Goal: Information Seeking & Learning: Learn about a topic

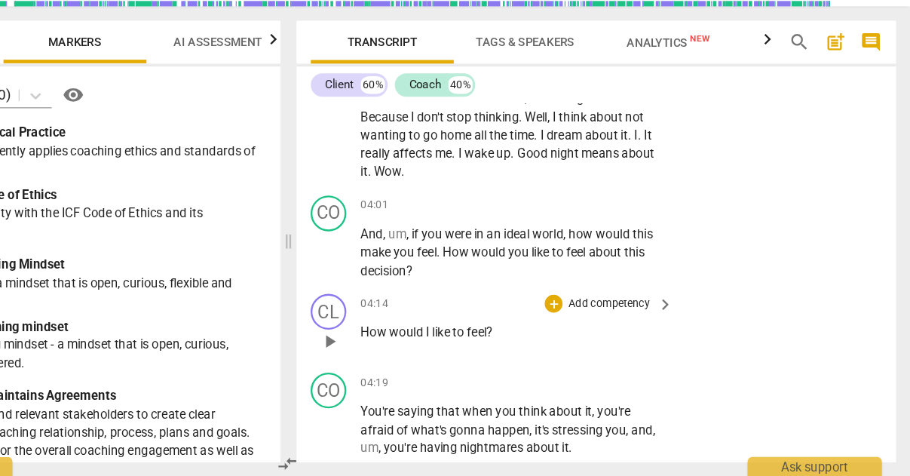
scroll to position [1436, 0]
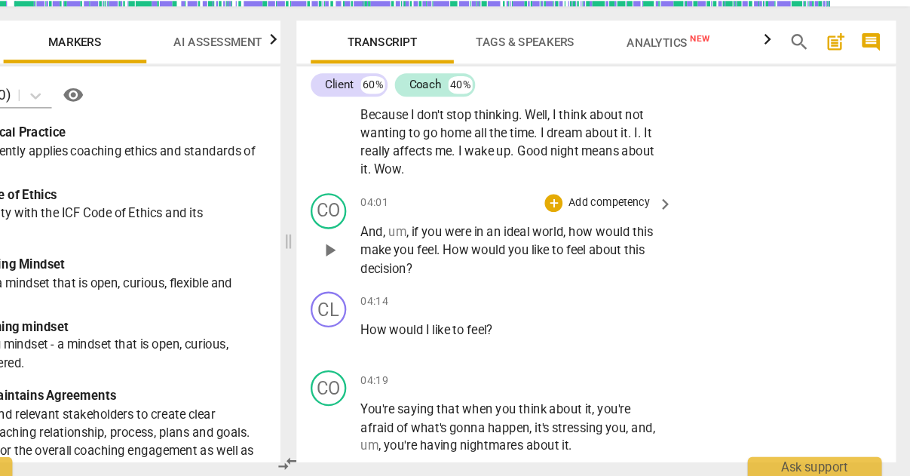
click at [619, 238] on p "Add competency" at bounding box center [655, 245] width 72 height 14
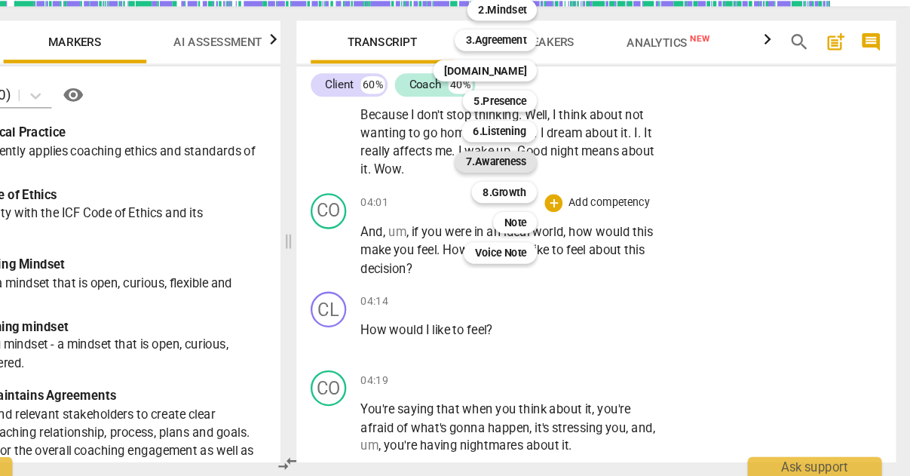
click at [534, 201] on b "7.Awareness" at bounding box center [559, 210] width 51 height 18
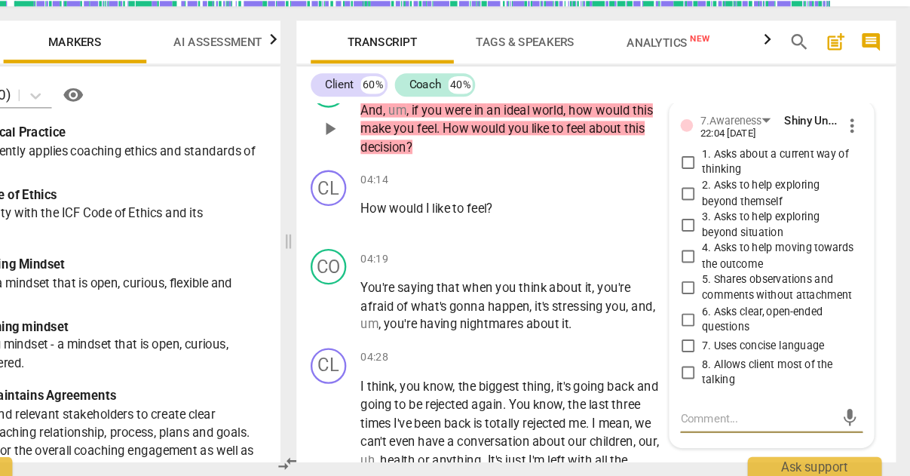
scroll to position [1520, 0]
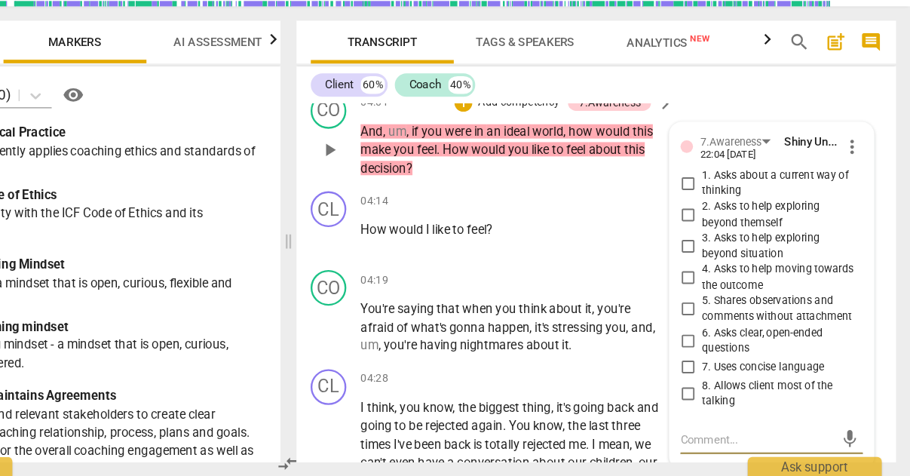
click at [710, 299] on input "4. Asks to help moving towards the outcome" at bounding box center [722, 308] width 24 height 18
checkbox input "true"
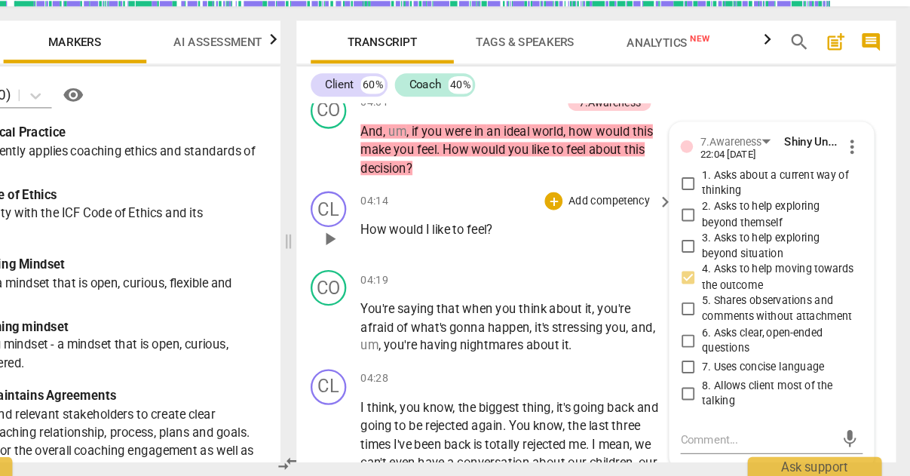
click at [512, 260] on p "How would I like to feel ?" at bounding box center [573, 268] width 255 height 16
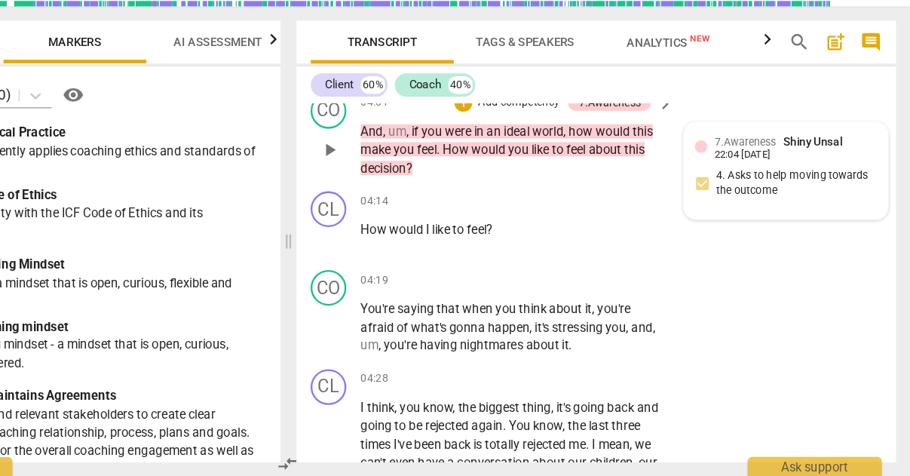
click at [728, 186] on div "7.Awareness Shiny Unsal 22:04 [DATE] 4. Asks to help moving towards the outcome" at bounding box center [805, 218] width 154 height 64
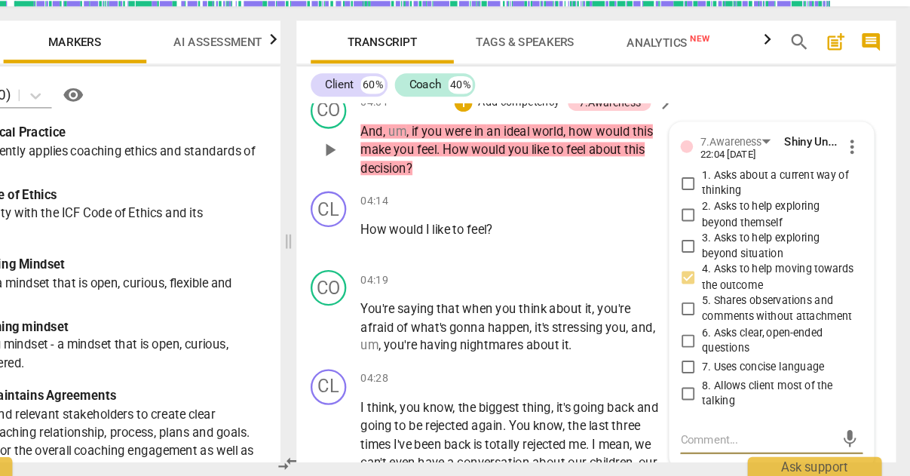
type textarea "G"
type textarea "Gr"
type textarea "Gre"
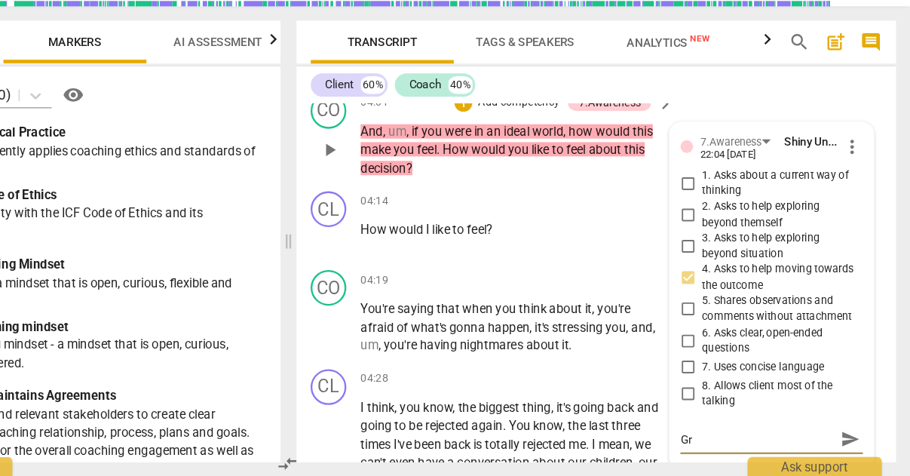
type textarea "Gre"
type textarea "Grea"
type textarea "Great"
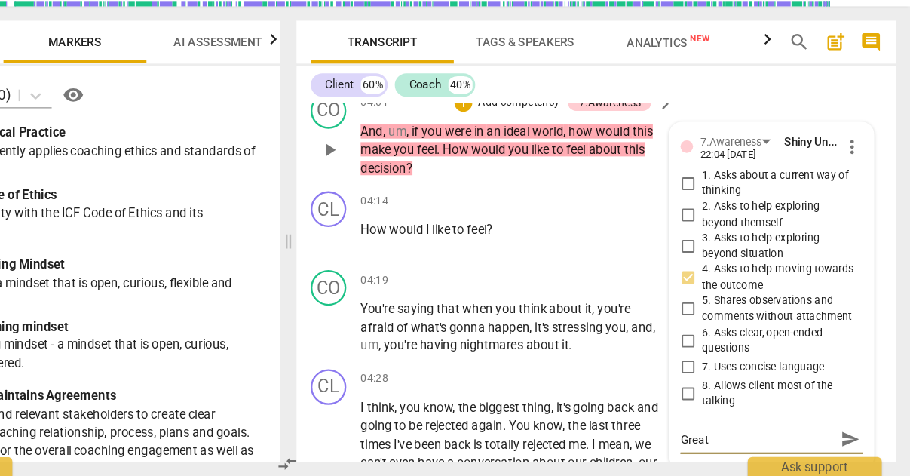
type textarea "Great"
type textarea "Great q"
type textarea "Great qu"
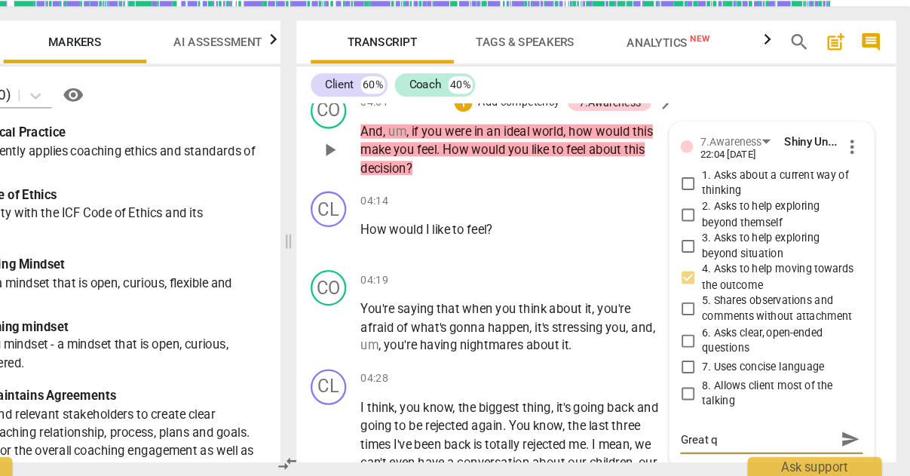
type textarea "Great qu"
type textarea "Great que"
type textarea "Great ques"
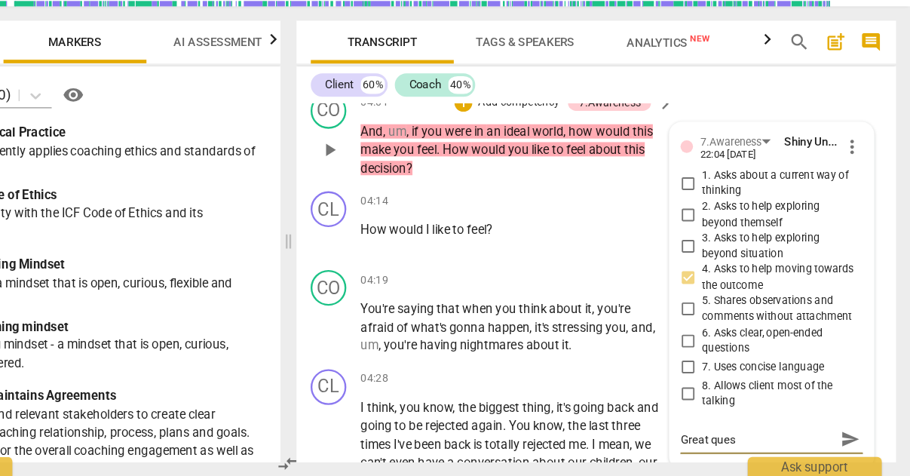
type textarea "Great quest"
type textarea "Great questi"
type textarea "Great questio"
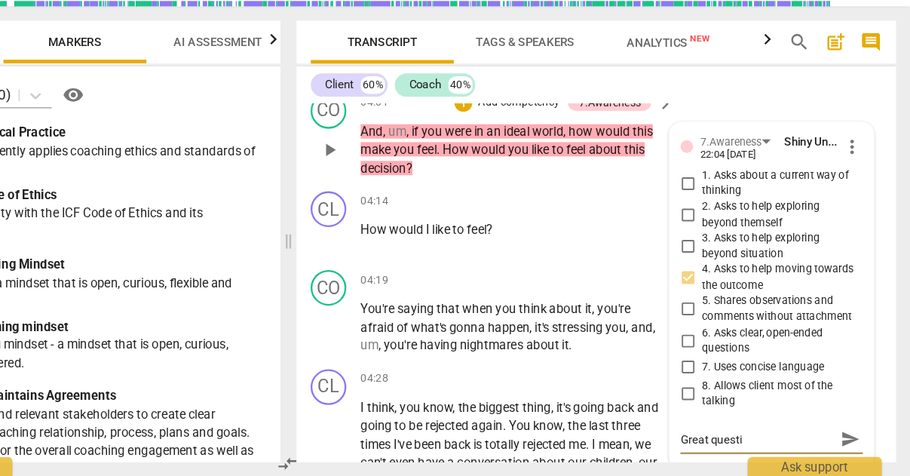
type textarea "Great questio"
type textarea "Great question"
type textarea "Great question!"
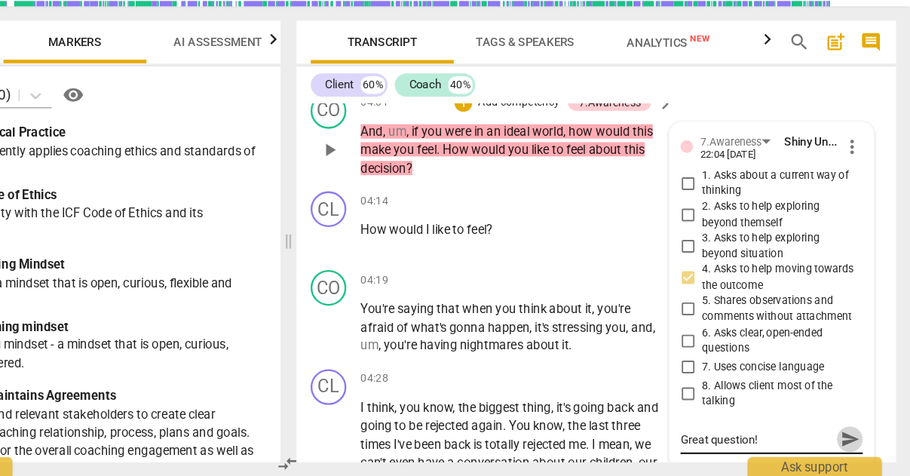
click at [851, 436] on span "send" at bounding box center [859, 444] width 17 height 17
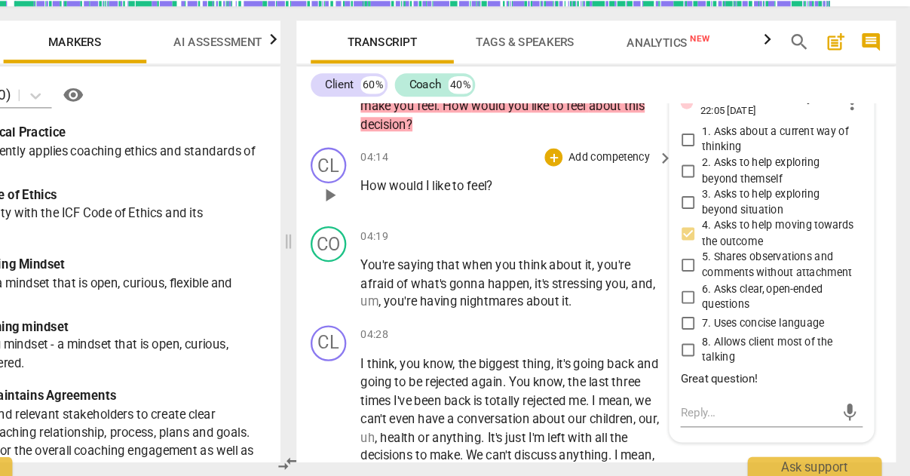
scroll to position [1594, 0]
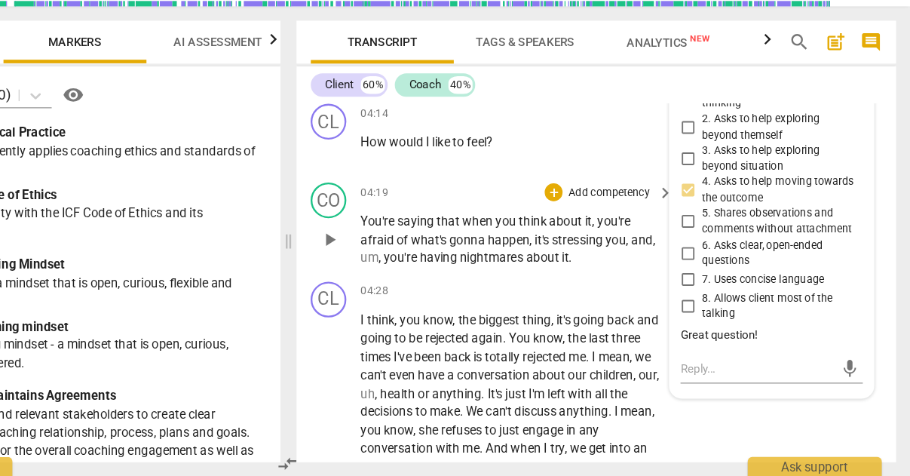
click at [446, 228] on div "04:19 + Add competency keyboard_arrow_right" at bounding box center [578, 236] width 265 height 17
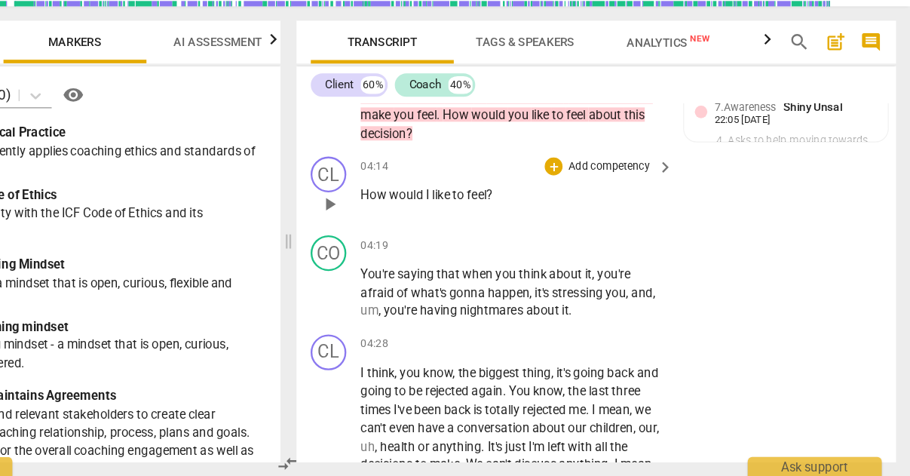
scroll to position [1552, 0]
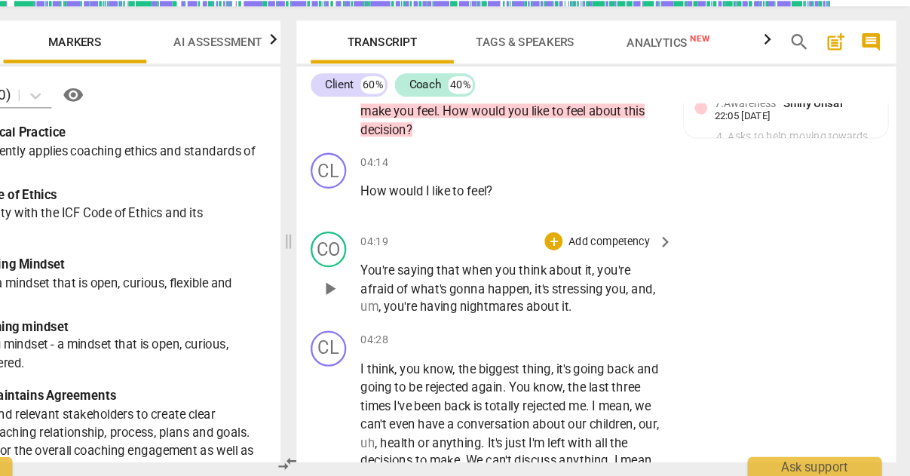
click at [411, 308] on span "play_arrow" at bounding box center [420, 317] width 18 height 18
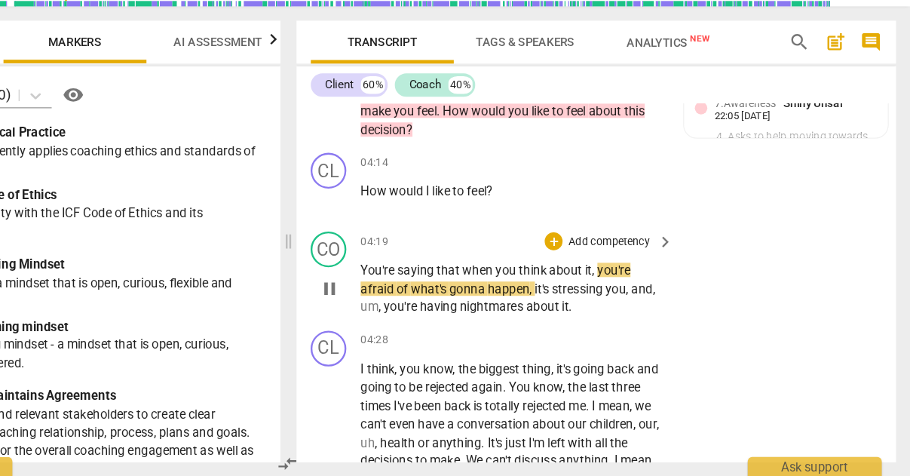
click at [411, 308] on span "pause" at bounding box center [420, 317] width 18 height 18
click at [411, 308] on span "play_arrow" at bounding box center [420, 317] width 18 height 18
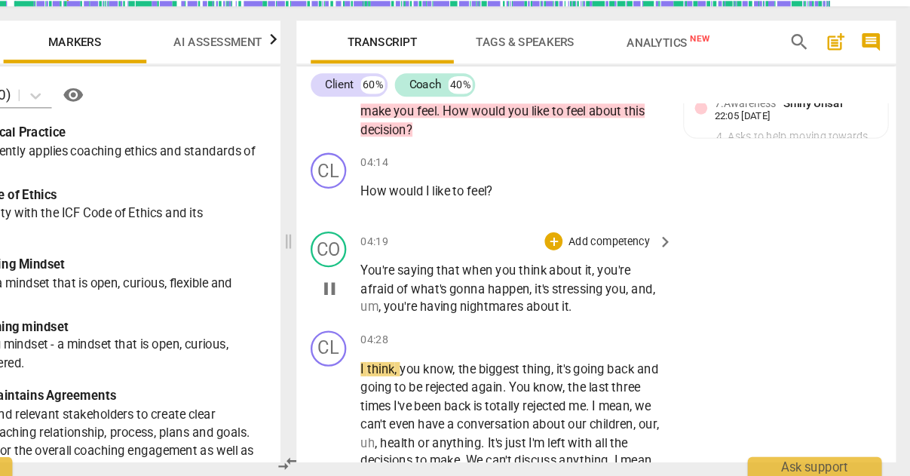
click at [411, 308] on span "pause" at bounding box center [420, 317] width 18 height 18
type input "269"
click at [619, 271] on p "Add competency" at bounding box center [655, 278] width 72 height 14
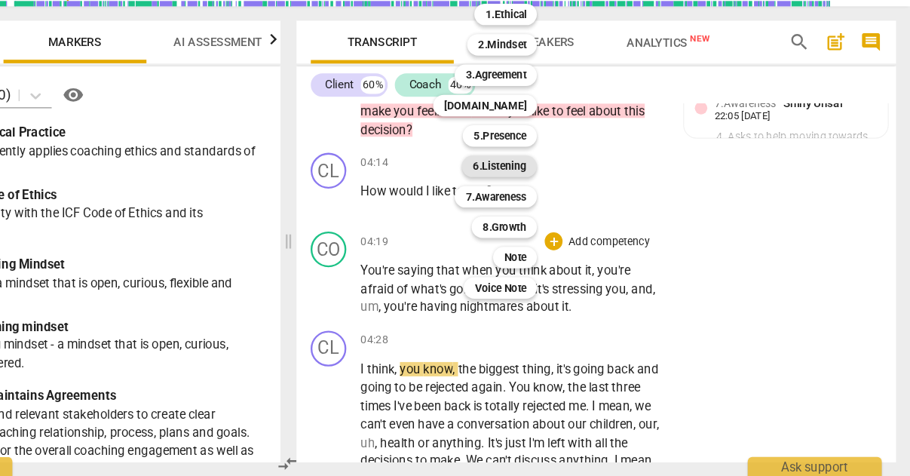
click at [540, 205] on b "6.Listening" at bounding box center [562, 214] width 45 height 18
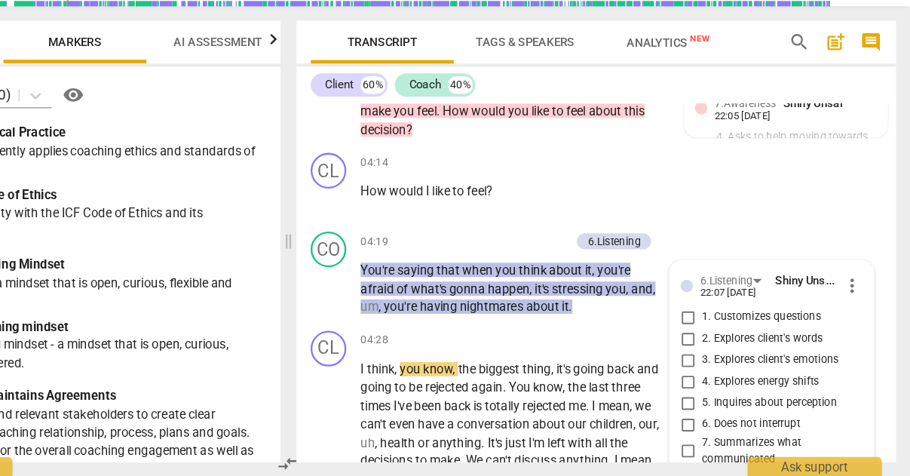
scroll to position [1713, 0]
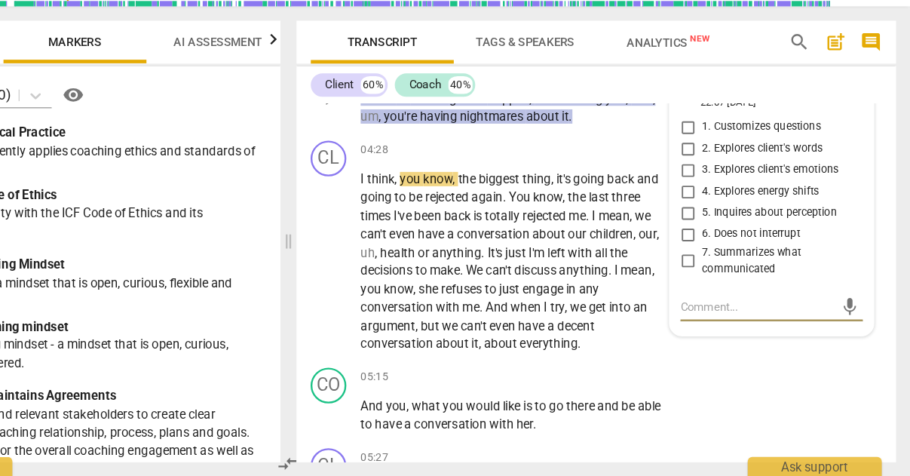
click at [710, 285] on input "7. Summarizes what communicated" at bounding box center [722, 294] width 24 height 18
checkbox input "true"
click at [577, 277] on div "CL play_arrow pause 04:28 + Add competency keyboard_arrow_right I think , you k…" at bounding box center [645, 281] width 506 height 191
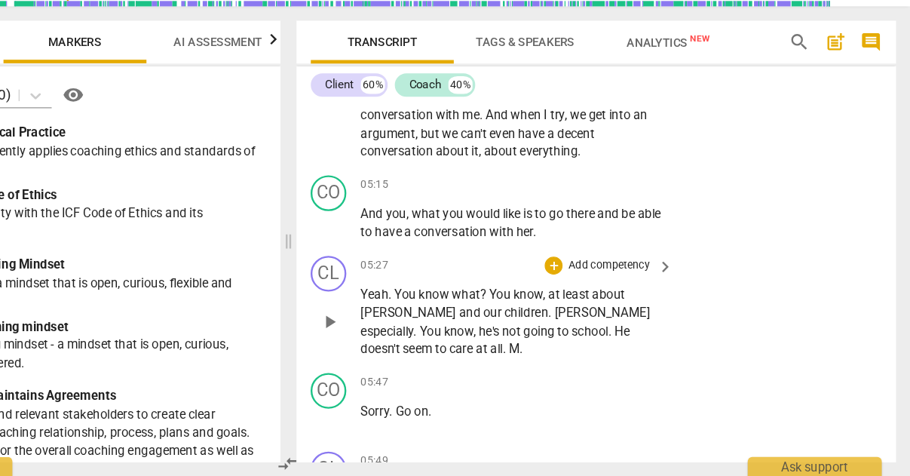
scroll to position [1882, 0]
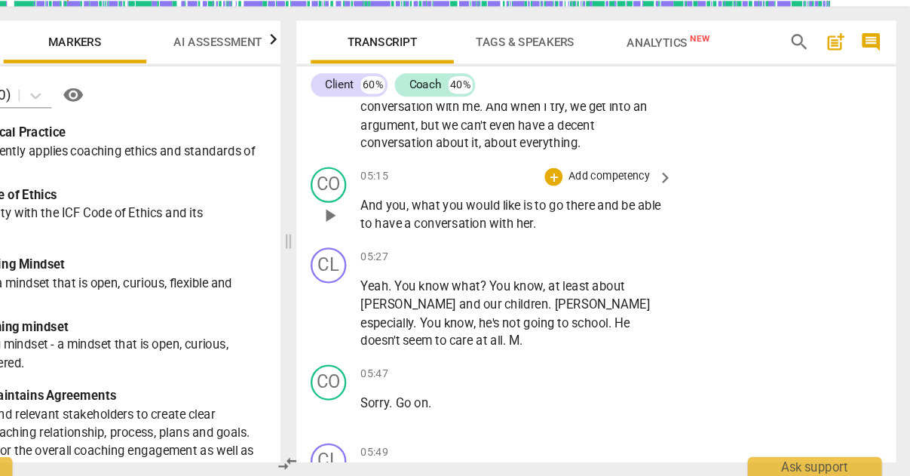
click at [619, 216] on p "Add competency" at bounding box center [655, 223] width 72 height 14
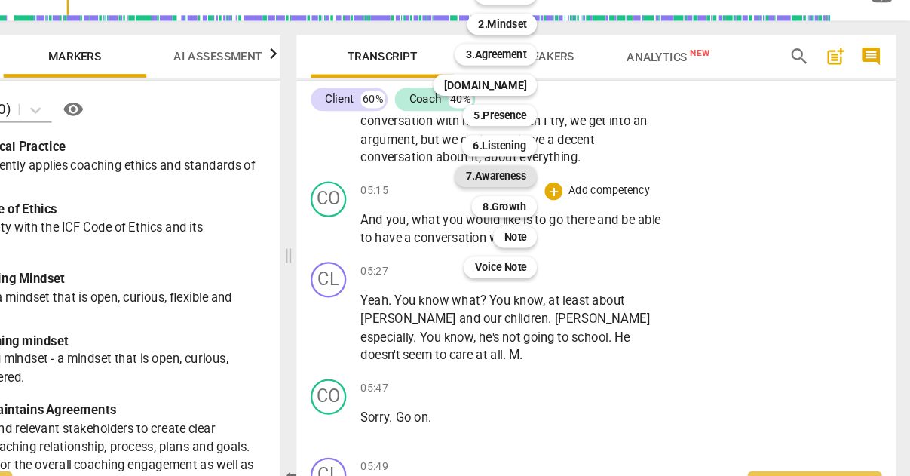
click at [534, 201] on b "7.Awareness" at bounding box center [559, 210] width 51 height 18
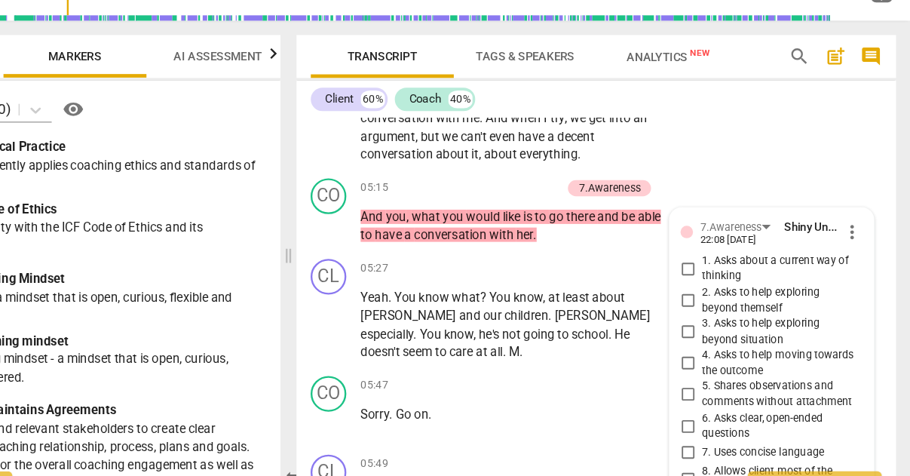
scroll to position [1888, 0]
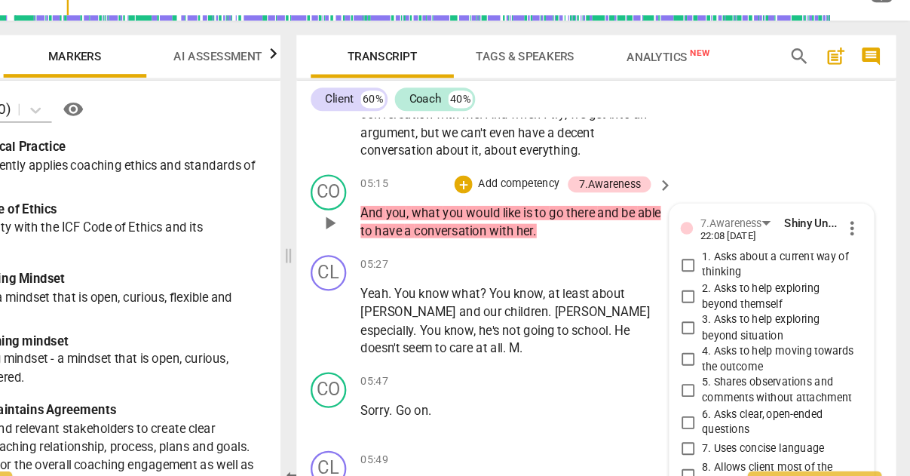
click at [710, 356] on input "4. Asks to help moving towards the outcome" at bounding box center [722, 365] width 24 height 18
checkbox input "true"
click at [609, 115] on div "CL play_arrow pause 04:28 + Add competency keyboard_arrow_right I think , you k…" at bounding box center [645, 106] width 506 height 191
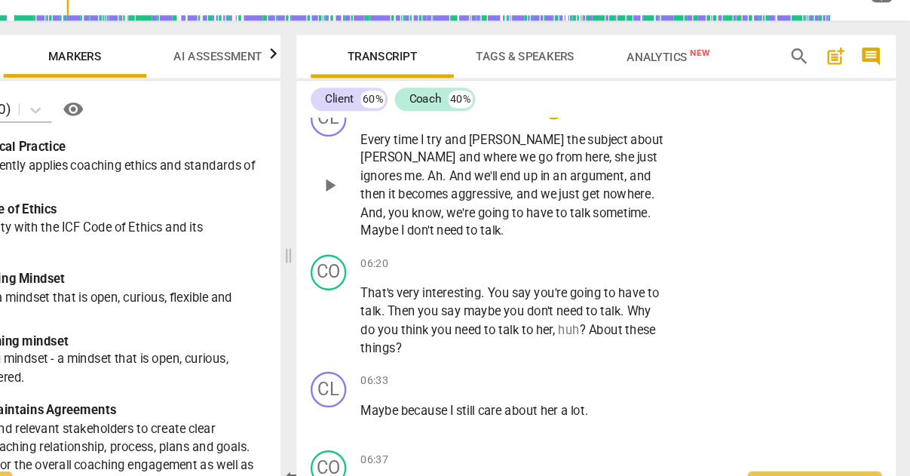
scroll to position [2210, 0]
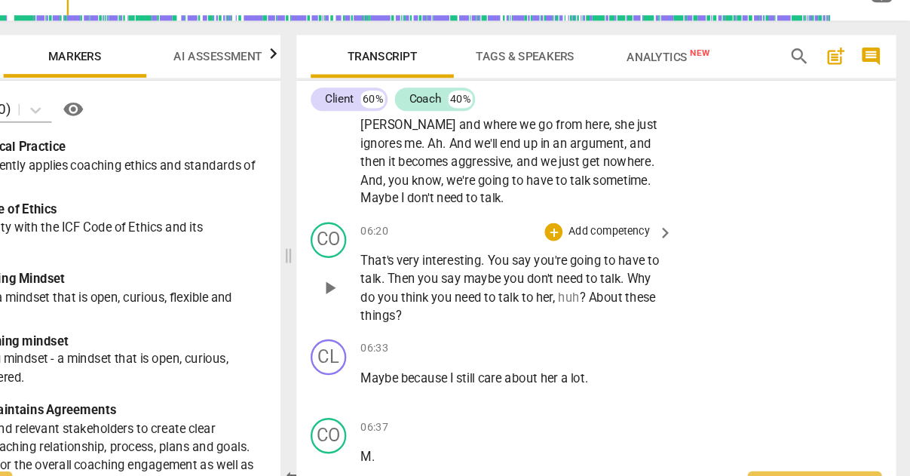
click at [619, 250] on p "Add competency" at bounding box center [655, 257] width 72 height 14
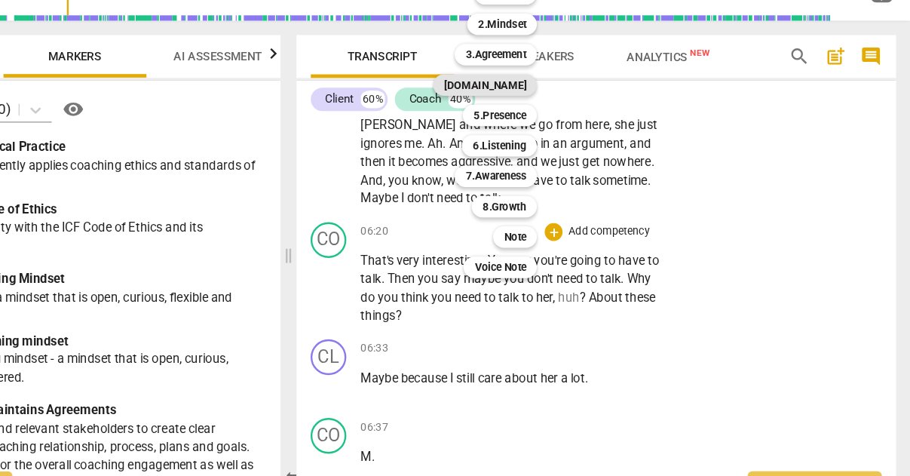
click at [516, 124] on b "[DOMAIN_NAME]" at bounding box center [550, 133] width 69 height 18
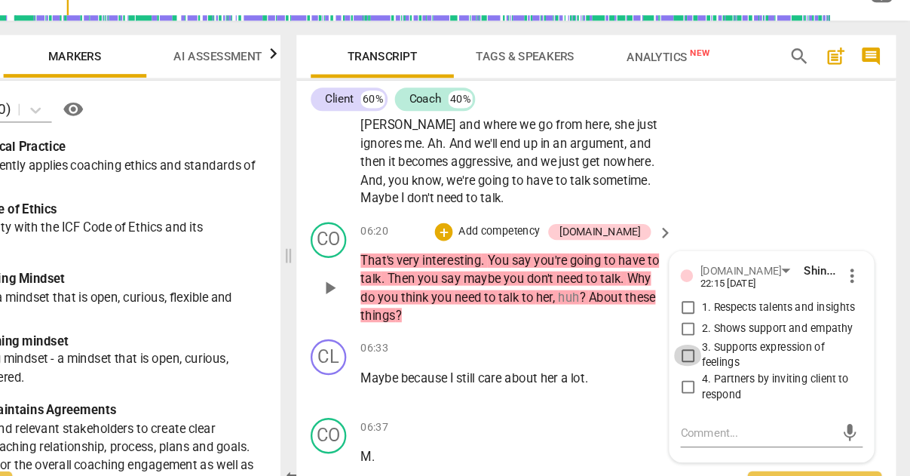
click at [710, 352] on input "3. Supports expression of feelings" at bounding box center [722, 361] width 24 height 18
checkbox input "true"
click at [527, 250] on p "Add competency" at bounding box center [563, 257] width 72 height 14
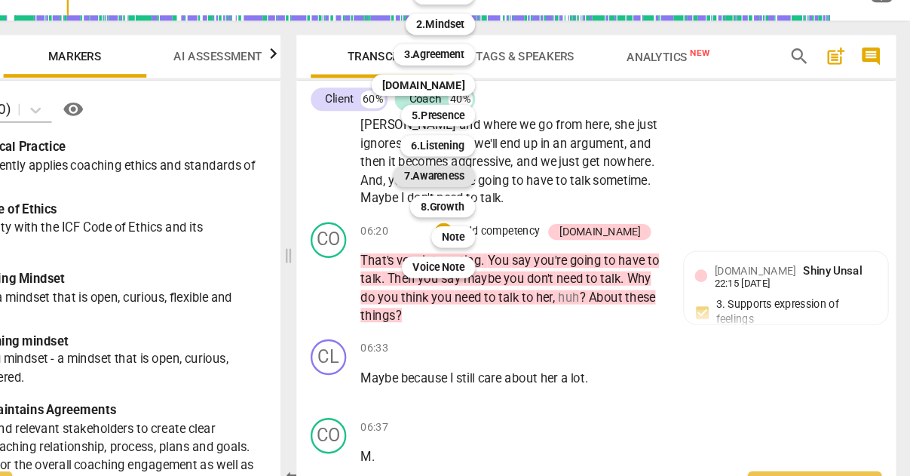
click at [482, 201] on b "7.Awareness" at bounding box center [507, 210] width 51 height 18
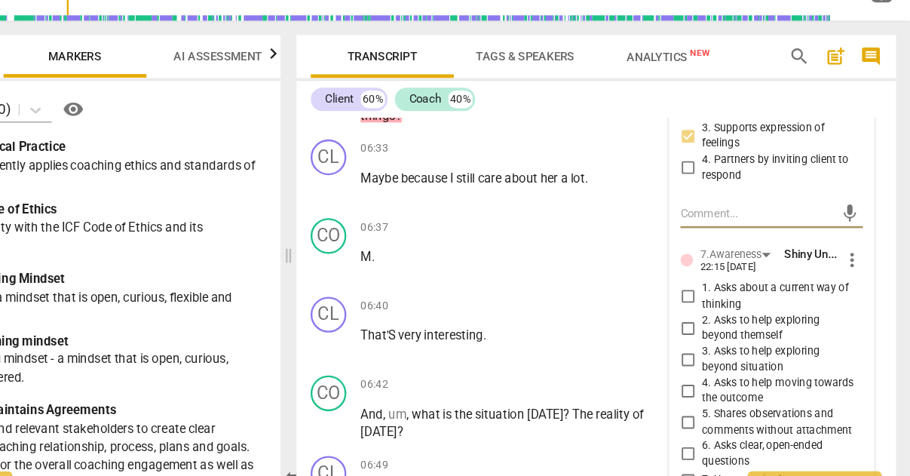
scroll to position [2396, 0]
click at [710, 302] on input "1. Asks about a current way of thinking" at bounding box center [722, 311] width 24 height 18
checkbox input "true"
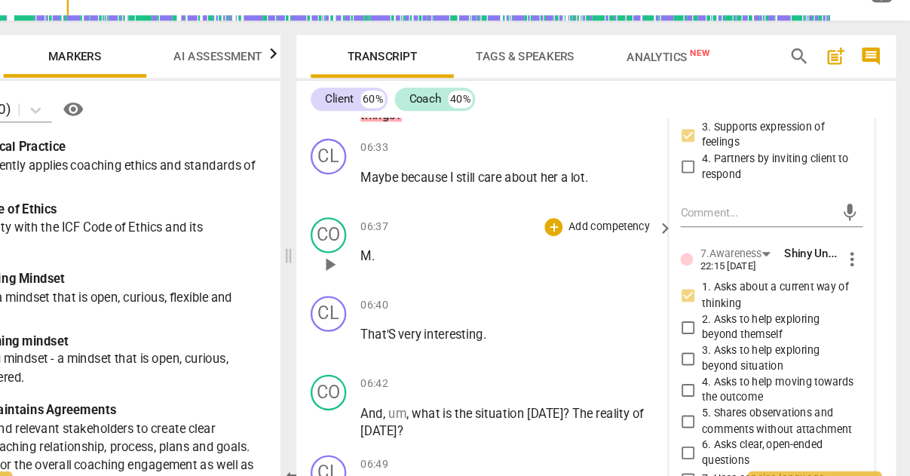
click at [446, 270] on p "M ." at bounding box center [573, 278] width 255 height 16
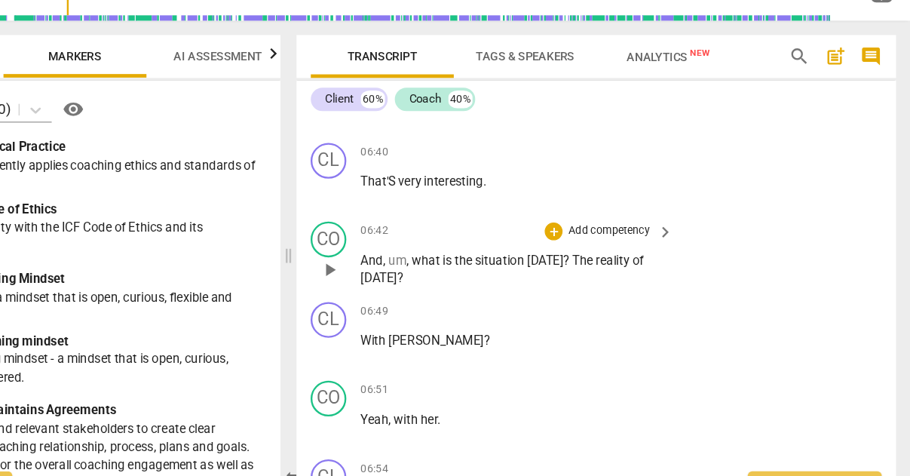
scroll to position [2528, 0]
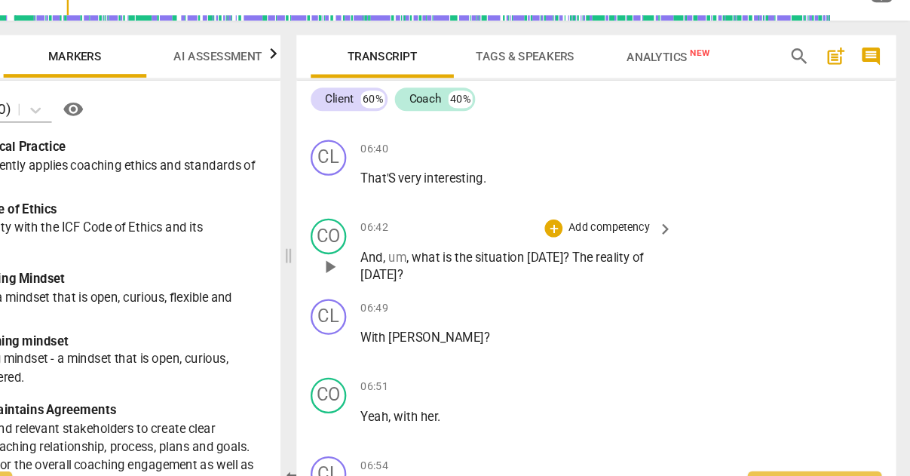
click at [619, 247] on p "Add competency" at bounding box center [655, 254] width 72 height 14
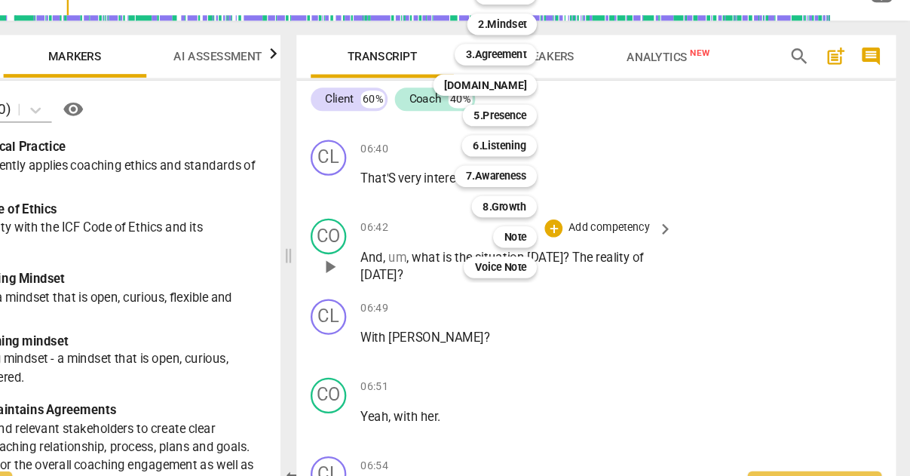
click at [516, 148] on div at bounding box center [455, 238] width 910 height 476
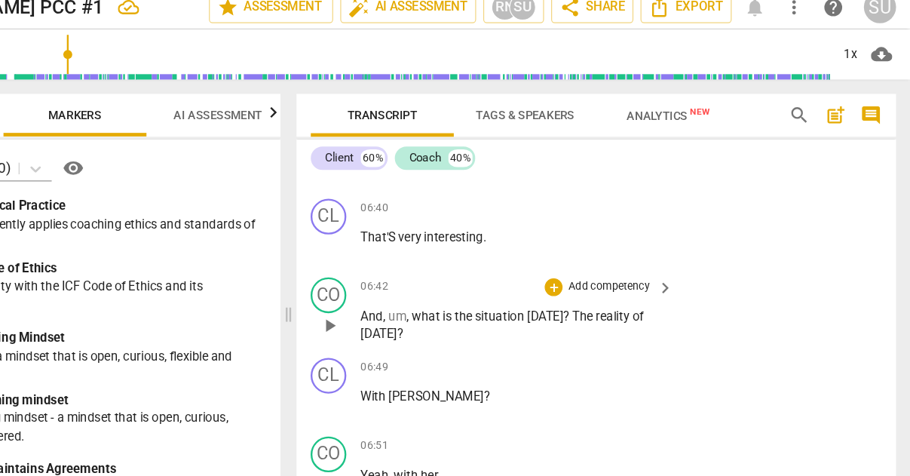
click at [619, 247] on p "Add competency" at bounding box center [655, 254] width 72 height 14
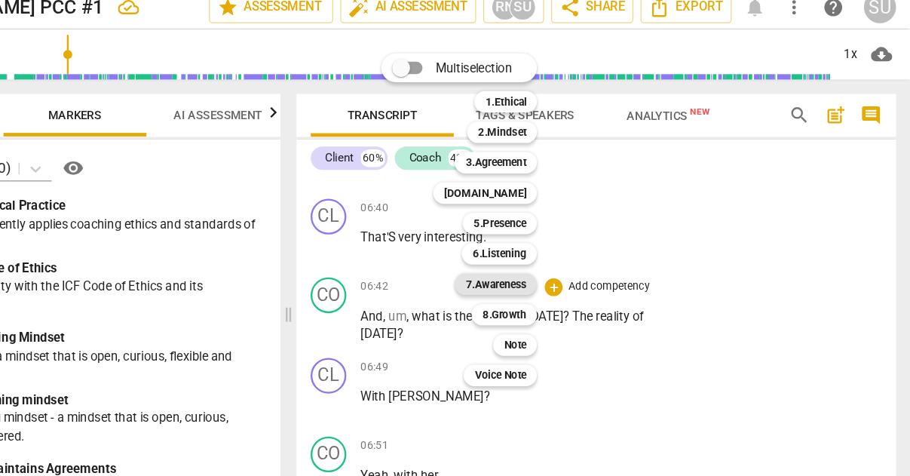
click at [534, 243] on b "7.Awareness" at bounding box center [559, 252] width 51 height 18
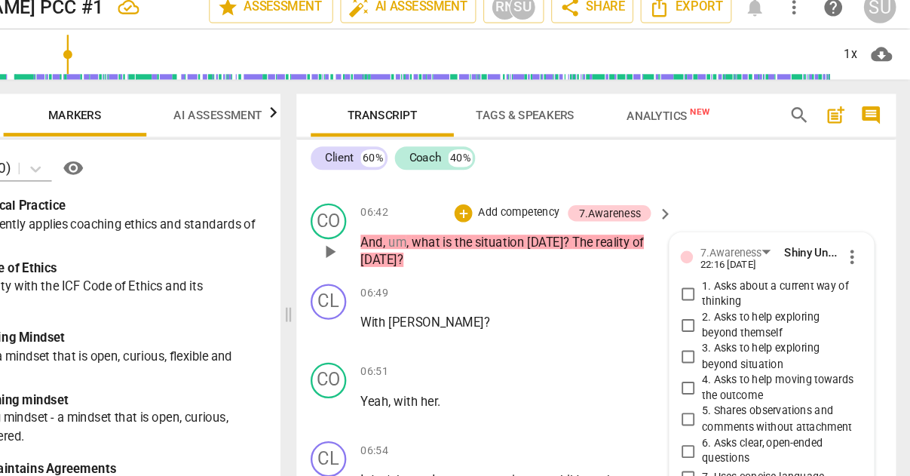
scroll to position [2596, 0]
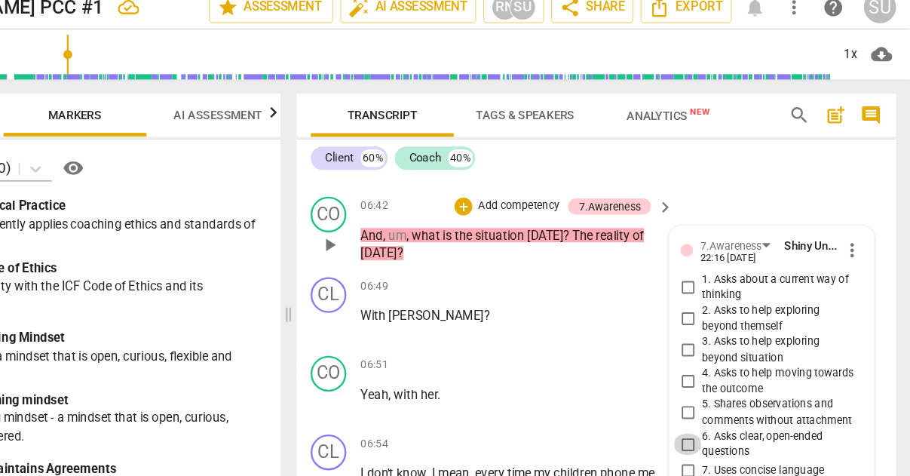
click at [710, 378] on input "6. Asks clear, open-ended questions" at bounding box center [722, 387] width 24 height 18
checkbox input "true"
click at [710, 400] on input "7. Uses concise language" at bounding box center [722, 409] width 24 height 18
checkbox input "true"
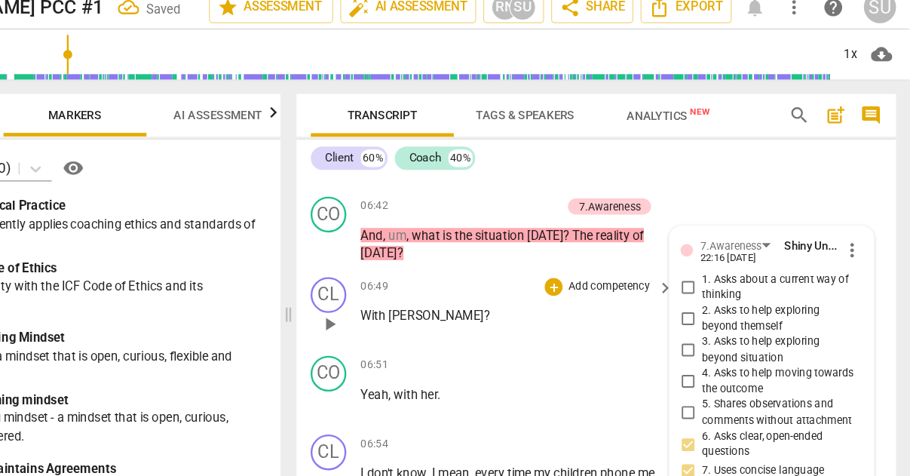
click at [455, 246] on div "06:49 + Add competency keyboard_arrow_right With [PERSON_NAME] ?" at bounding box center [578, 273] width 265 height 54
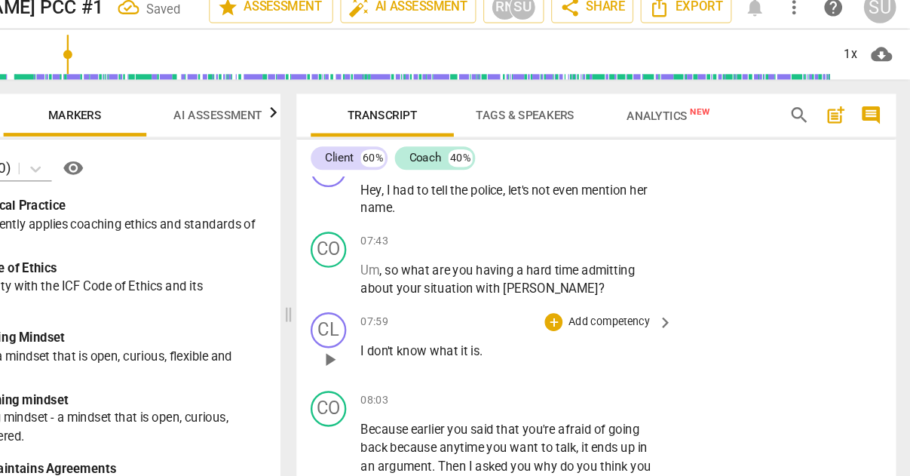
scroll to position [3060, 0]
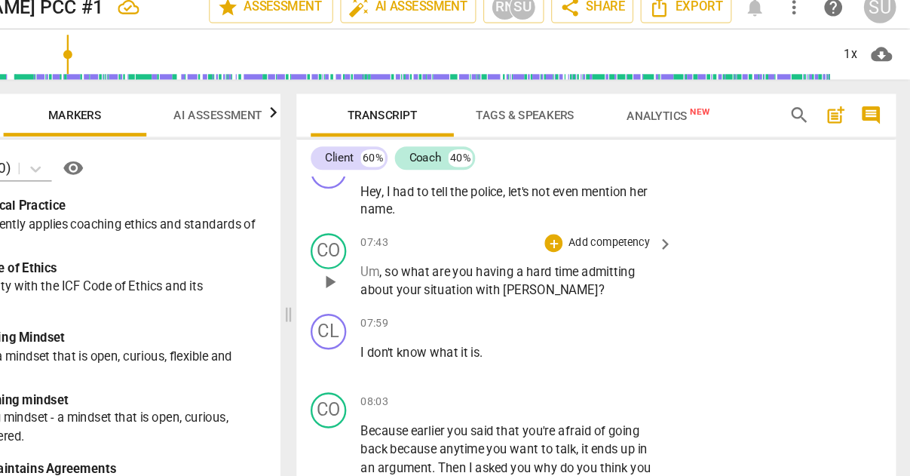
click at [619, 210] on p "Add competency" at bounding box center [655, 217] width 72 height 14
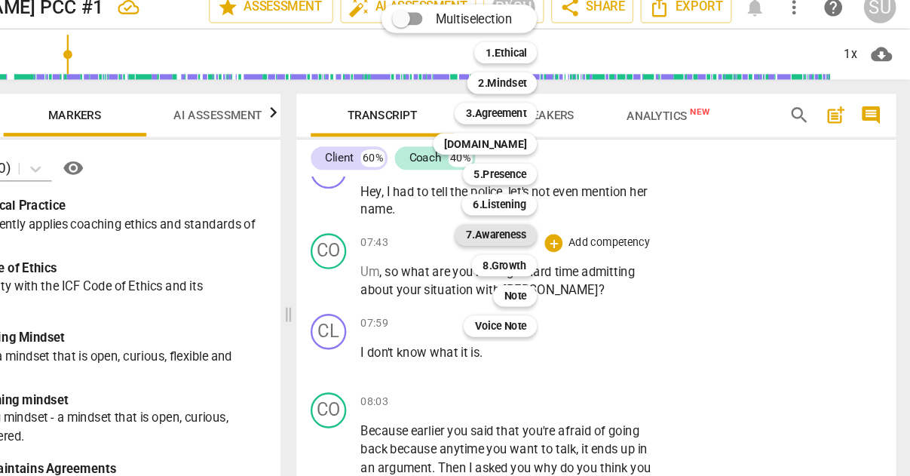
click at [534, 201] on b "7.Awareness" at bounding box center [559, 210] width 51 height 18
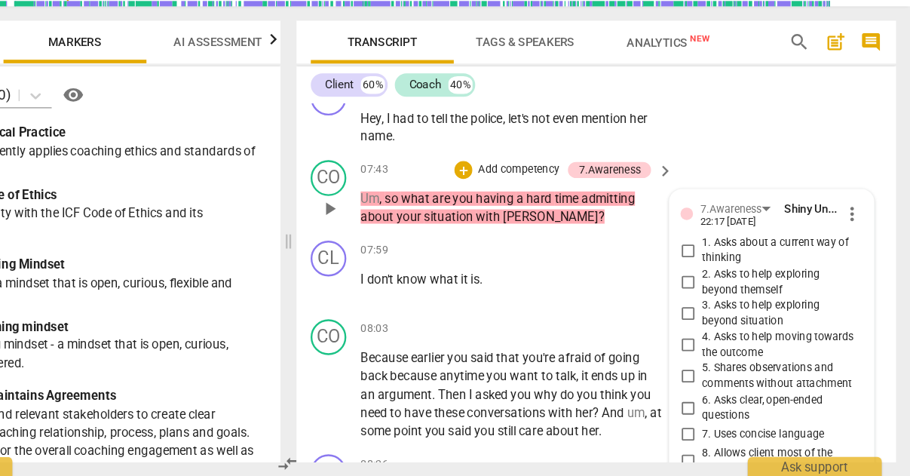
click at [710, 329] on input "3. Asks to help exploring beyond situation" at bounding box center [722, 338] width 24 height 18
checkbox input "true"
click at [497, 271] on div "CL play_arrow pause 07:59 + Add competency keyboard_arrow_right I don't know wh…" at bounding box center [645, 304] width 506 height 66
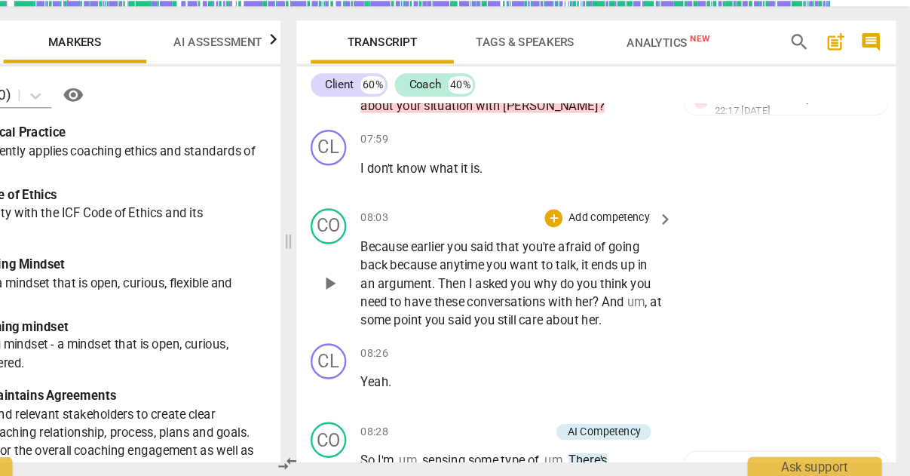
scroll to position [3152, 0]
click at [619, 252] on p "Add competency" at bounding box center [655, 259] width 72 height 14
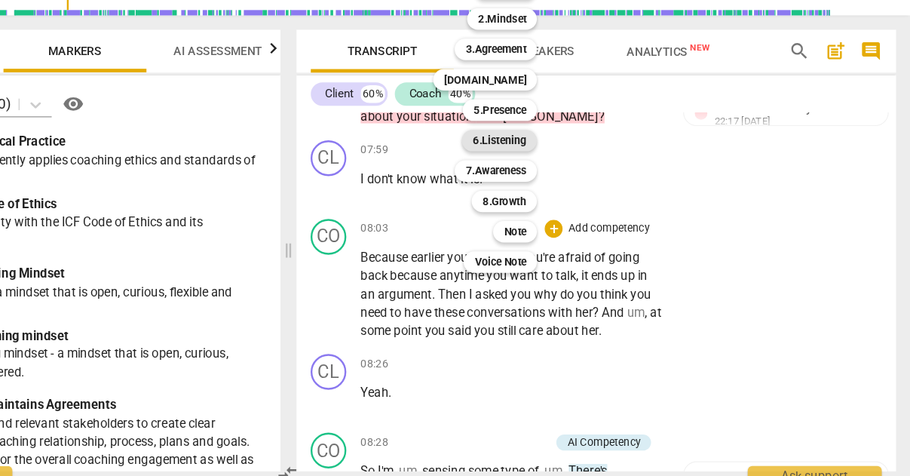
click at [540, 176] on b "6.Listening" at bounding box center [562, 185] width 45 height 18
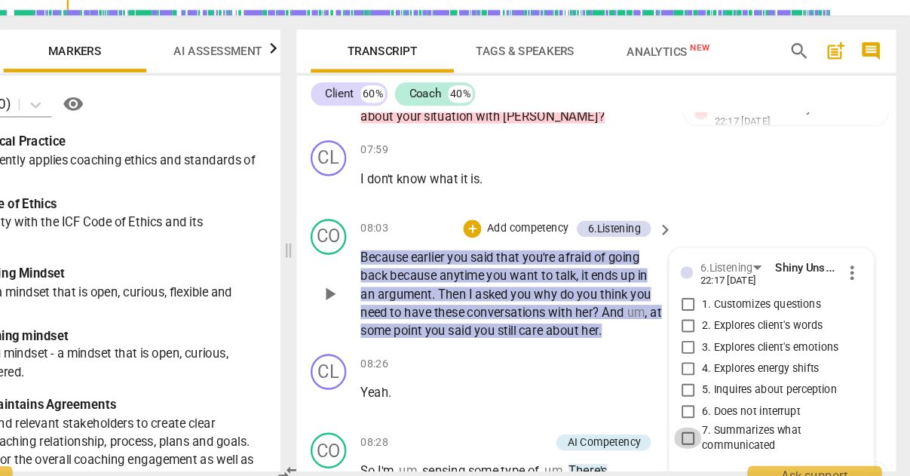
click at [710, 427] on input "7. Summarizes what communicated" at bounding box center [722, 436] width 24 height 18
checkbox input "true"
click at [614, 245] on div "CO play_arrow pause 08:03 + Add competency 6.Listening keyboard_arrow_right Bec…" at bounding box center [645, 302] width 506 height 115
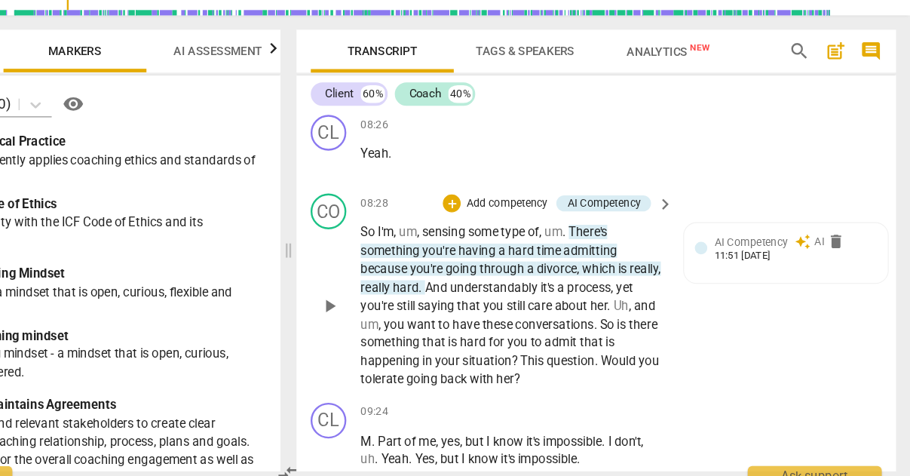
scroll to position [3357, 0]
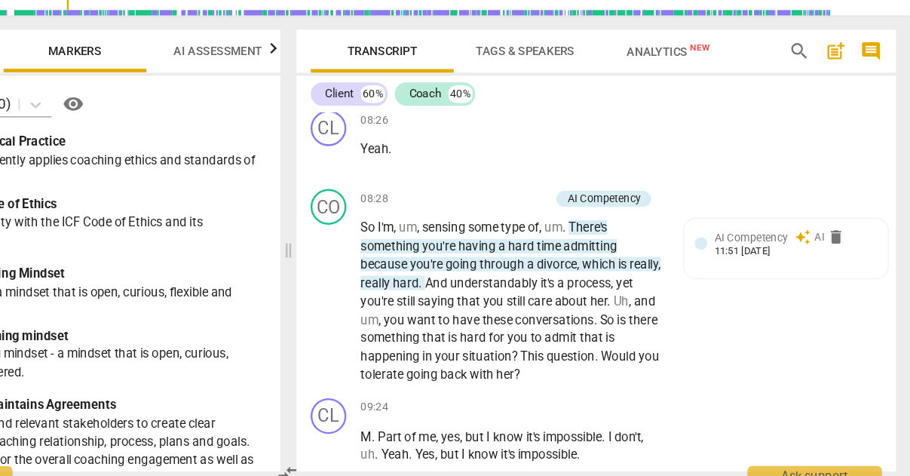
type input "269"
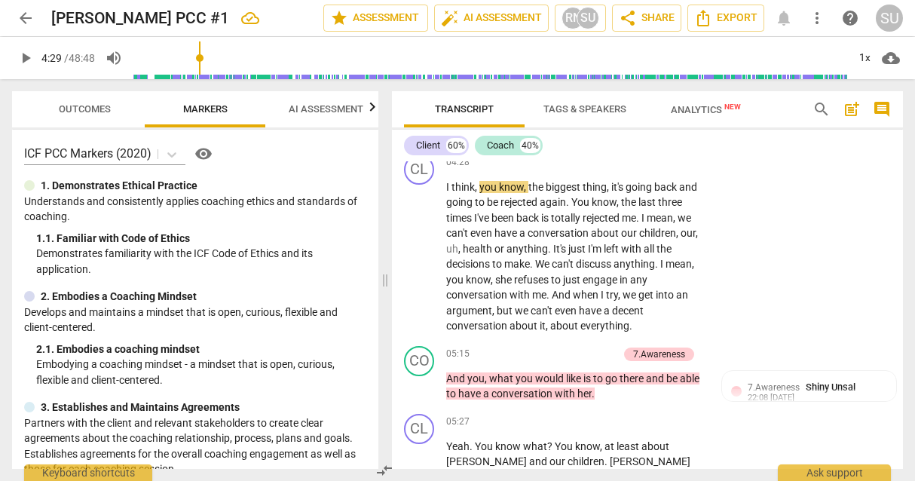
scroll to position [0, 0]
click at [26, 19] on span "arrow_back" at bounding box center [26, 18] width 18 height 18
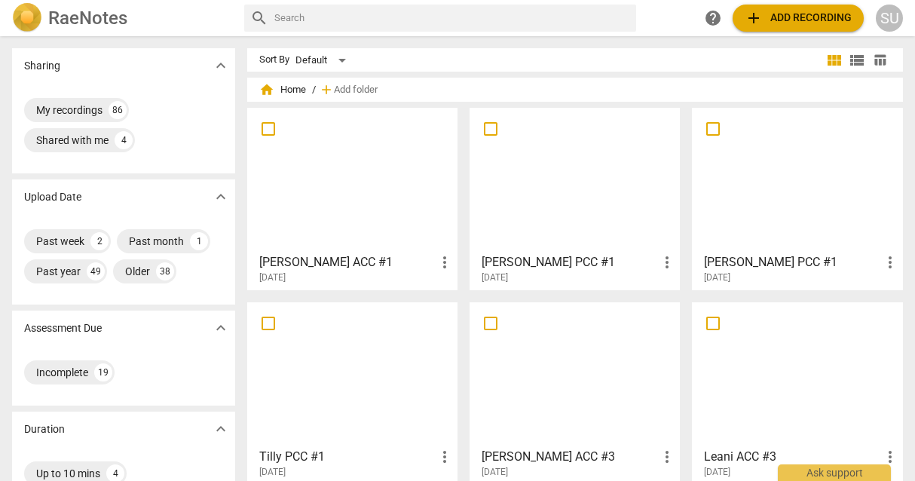
click at [361, 255] on h3 "[PERSON_NAME] ACC #1" at bounding box center [347, 262] width 176 height 18
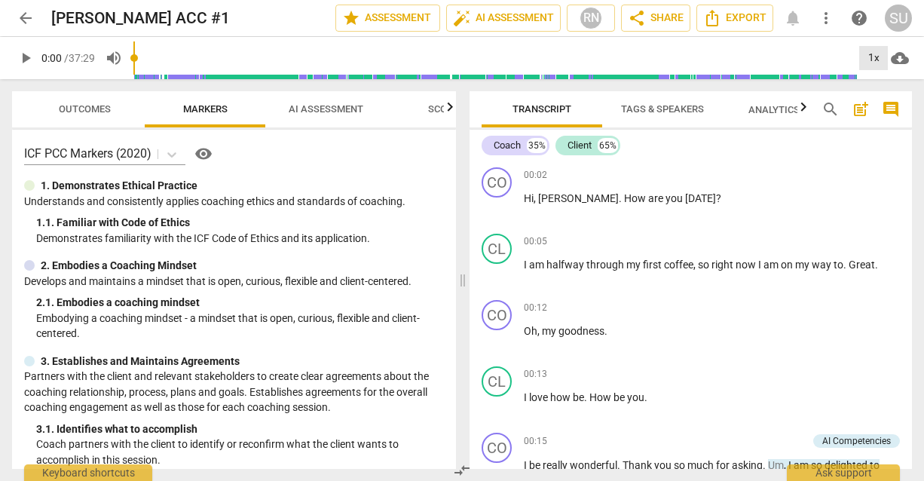
click at [873, 59] on div "1x" at bounding box center [873, 58] width 29 height 24
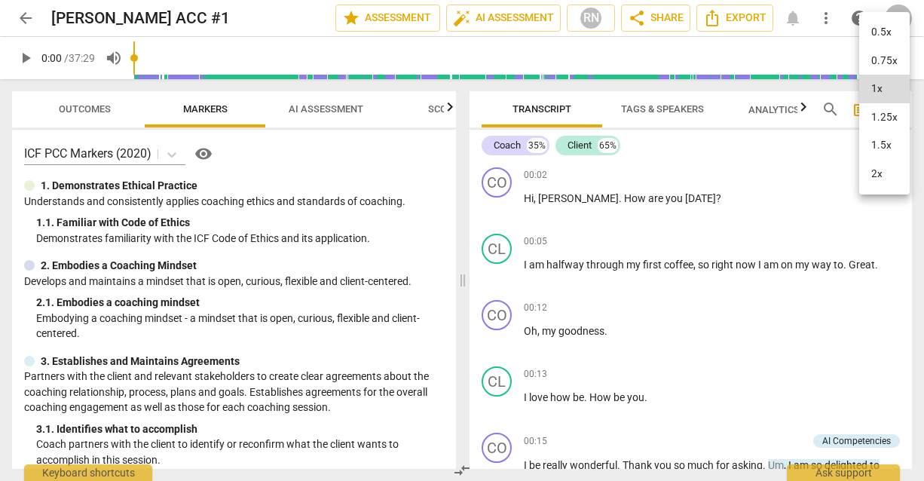
click at [873, 142] on li "1.5x" at bounding box center [884, 145] width 50 height 29
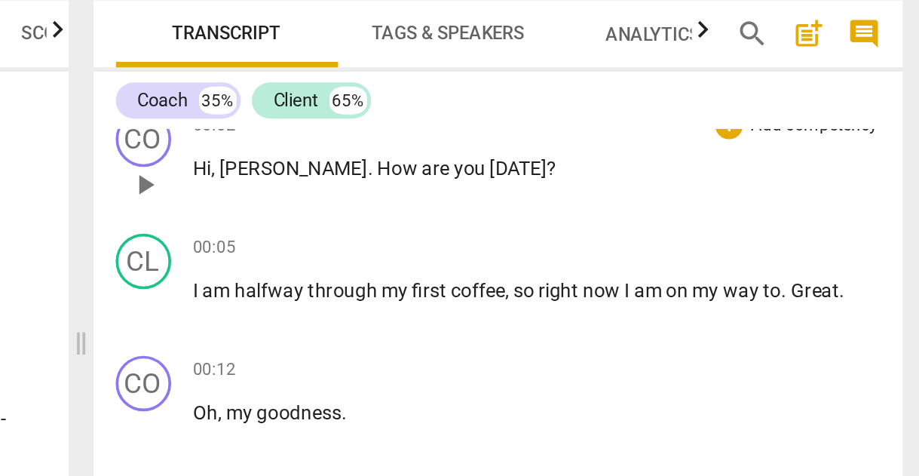
scroll to position [23, 0]
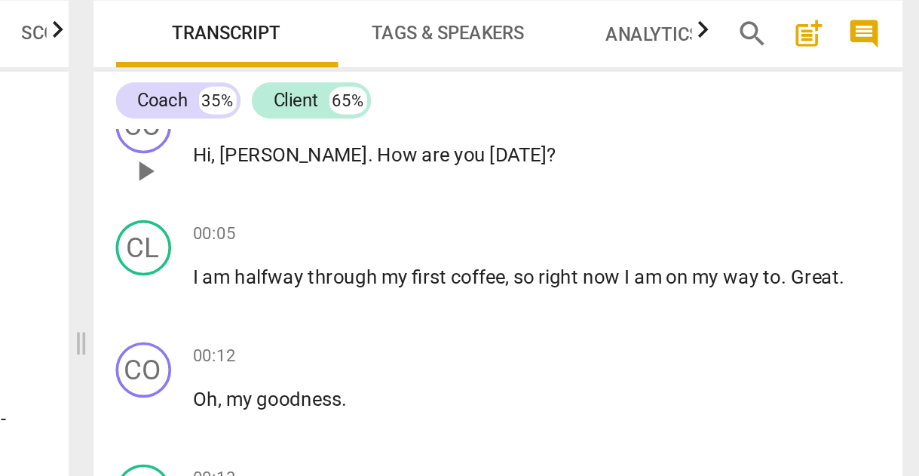
click at [486, 175] on span "play_arrow" at bounding box center [495, 184] width 18 height 18
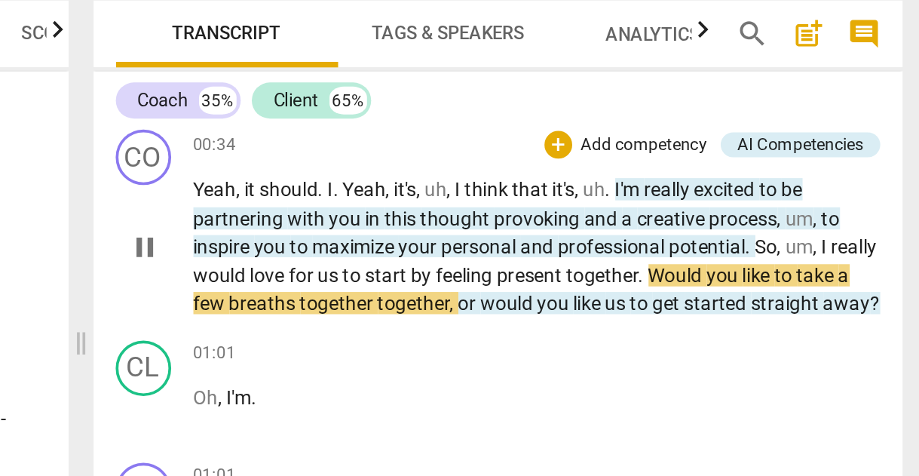
scroll to position [457, 0]
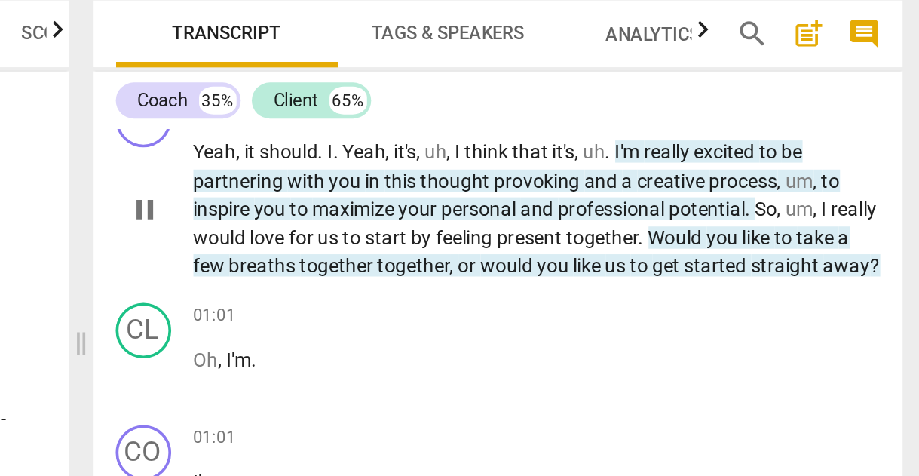
click at [486, 196] on span "pause" at bounding box center [495, 205] width 18 height 18
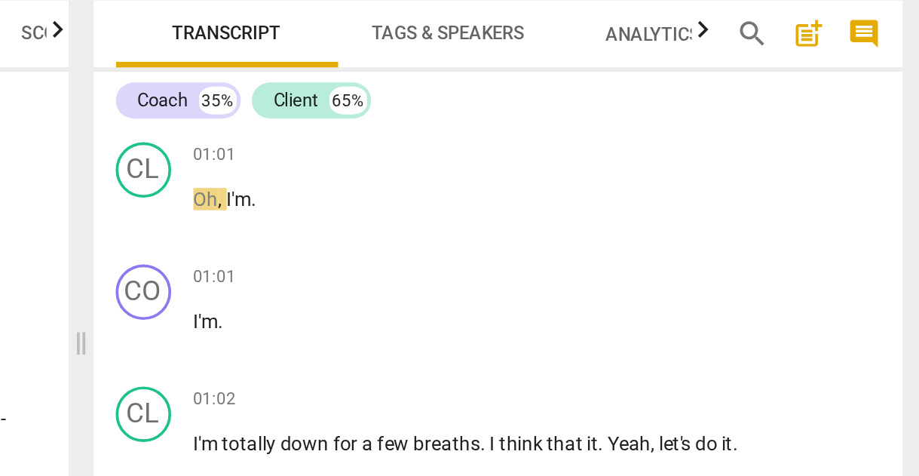
scroll to position [549, 0]
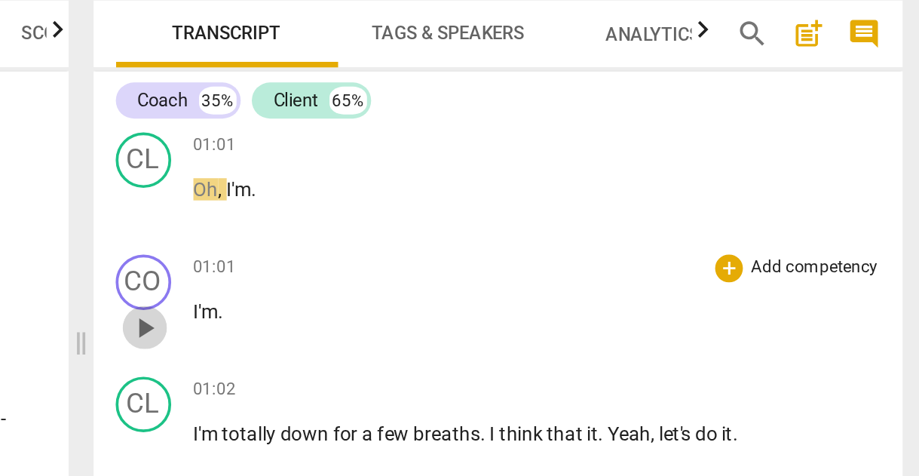
click at [486, 260] on span "play_arrow" at bounding box center [495, 269] width 18 height 18
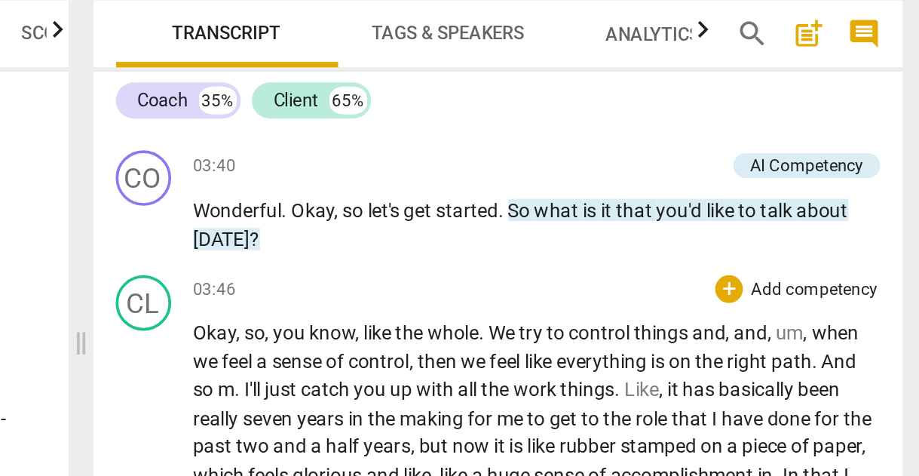
scroll to position [1797, 0]
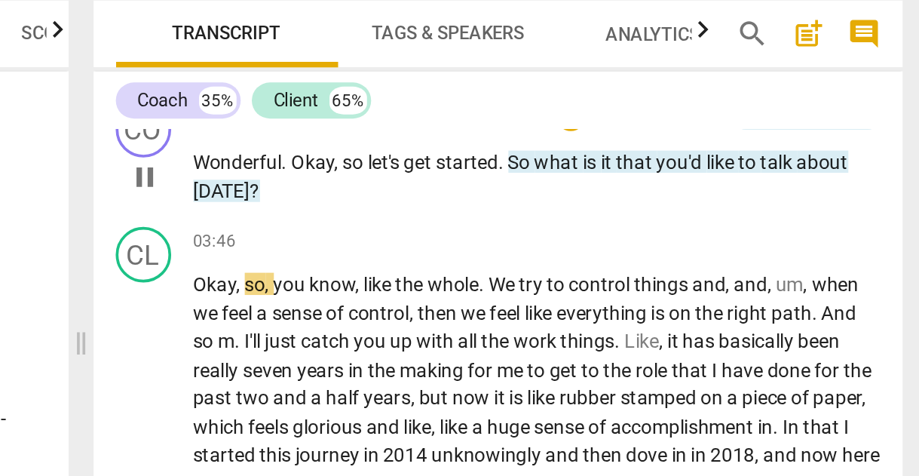
click at [486, 178] on span "pause" at bounding box center [495, 187] width 18 height 18
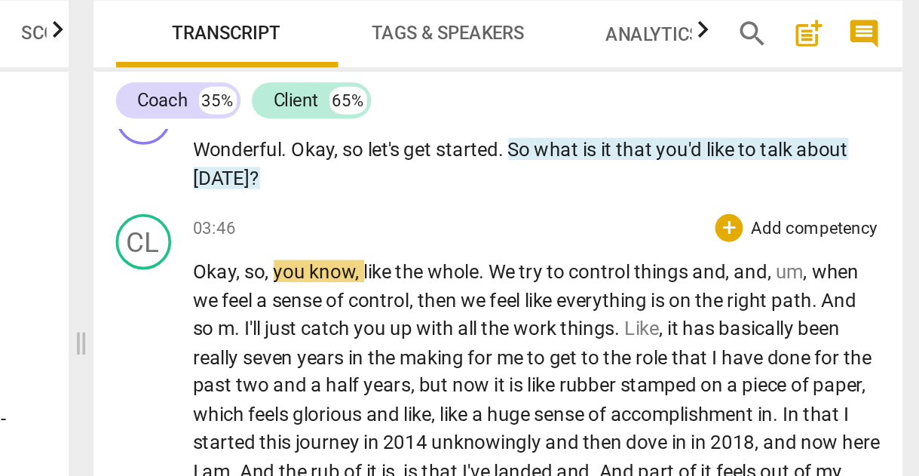
scroll to position [1837, 0]
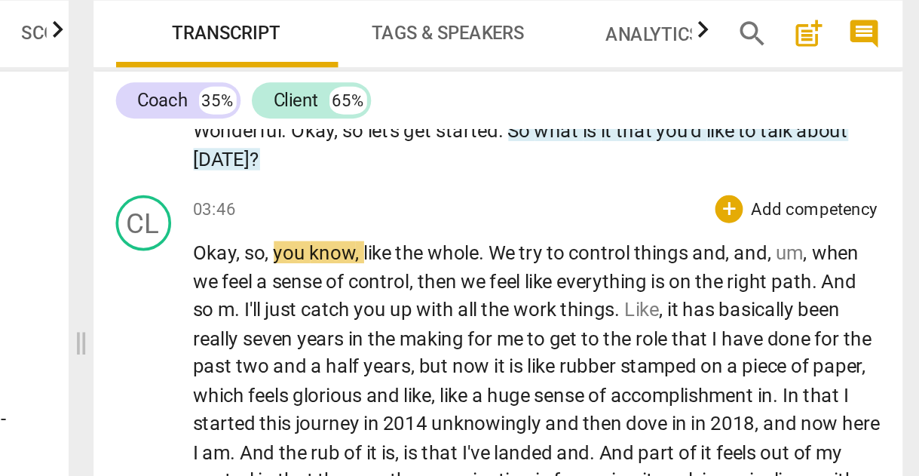
scroll to position [1854, 0]
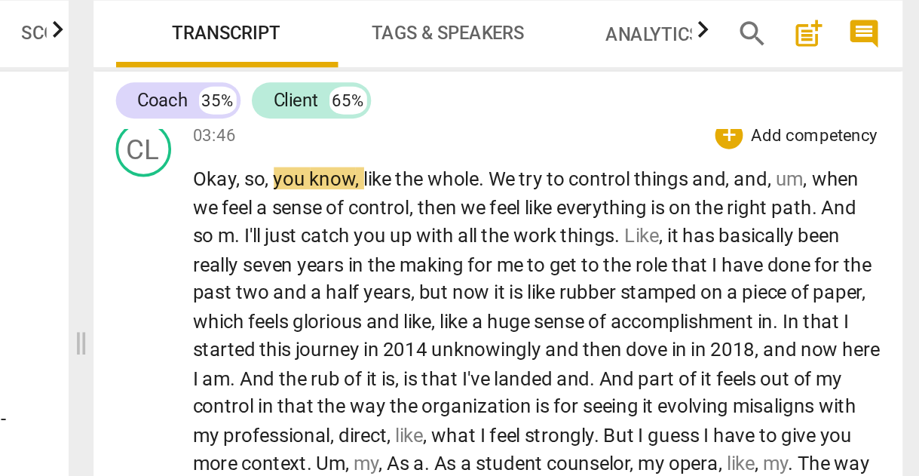
click at [483, 187] on div "play_arrow pause" at bounding box center [502, 483] width 38 height 592
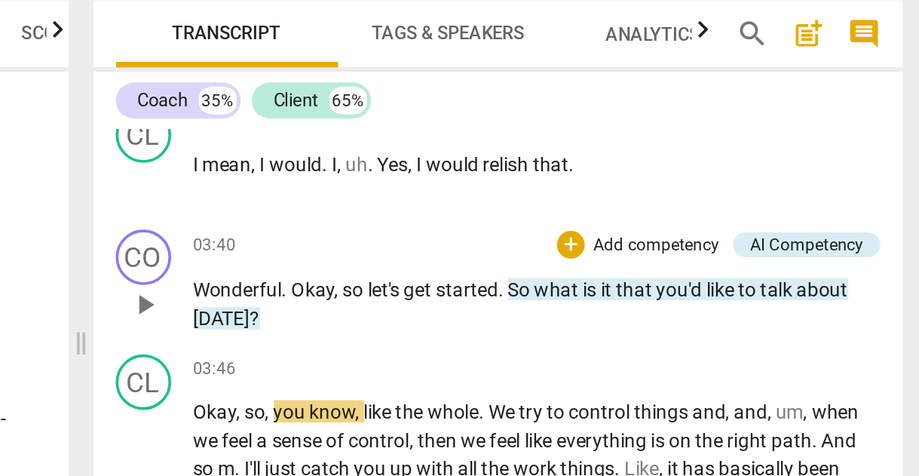
click at [486, 247] on span "play_arrow" at bounding box center [495, 256] width 18 height 18
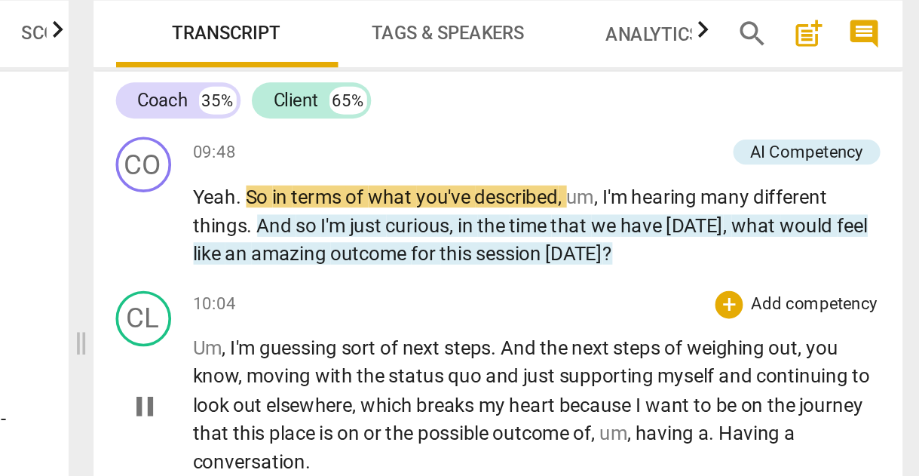
scroll to position [3086, 0]
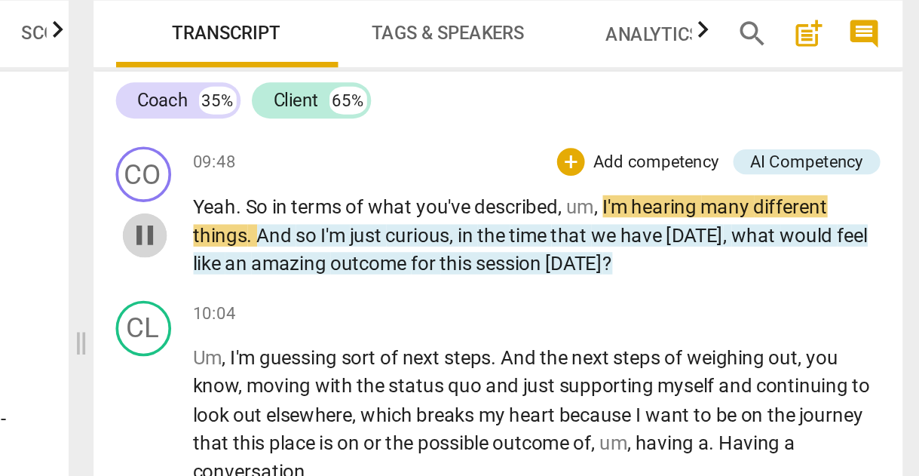
click at [486, 210] on span "pause" at bounding box center [495, 219] width 18 height 18
click at [486, 210] on span "play_arrow" at bounding box center [495, 219] width 18 height 18
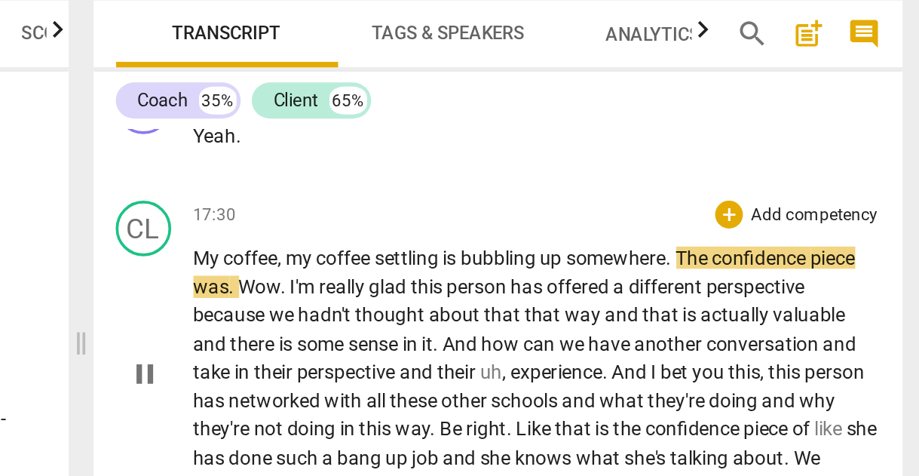
scroll to position [5707, 0]
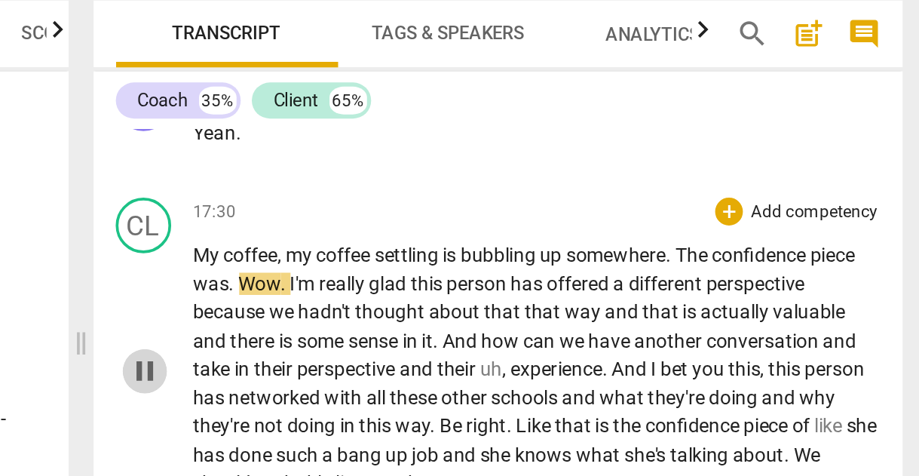
click at [486, 283] on span "pause" at bounding box center [495, 292] width 18 height 18
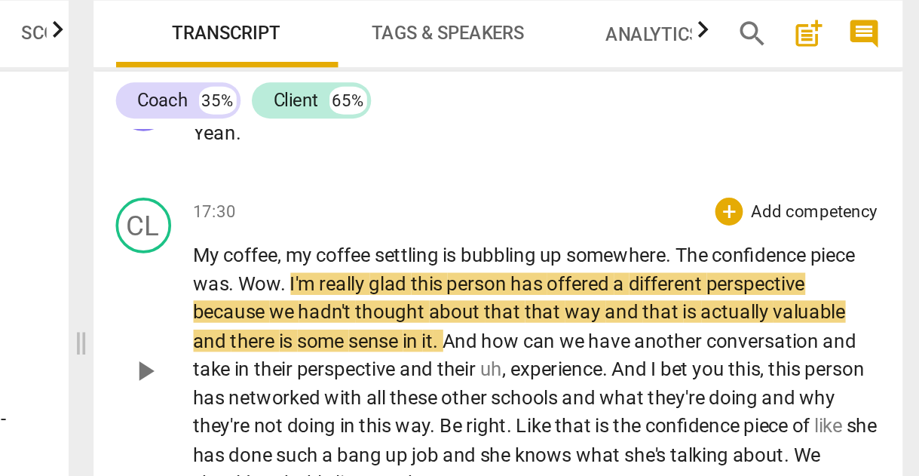
click at [486, 283] on span "play_arrow" at bounding box center [495, 292] width 18 height 18
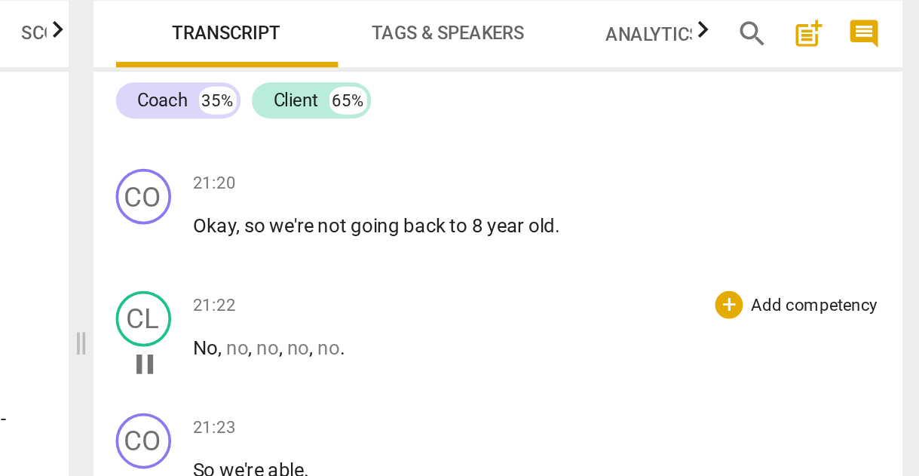
scroll to position [7063, 0]
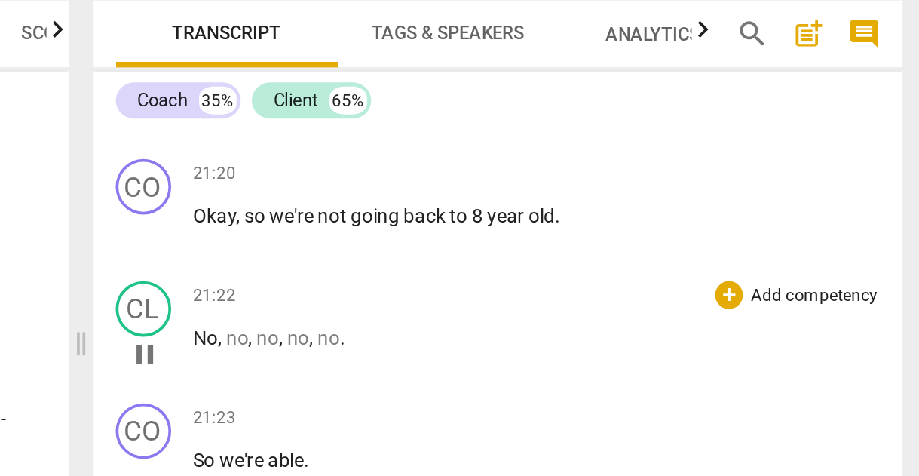
click at [486, 274] on span "pause" at bounding box center [495, 283] width 18 height 18
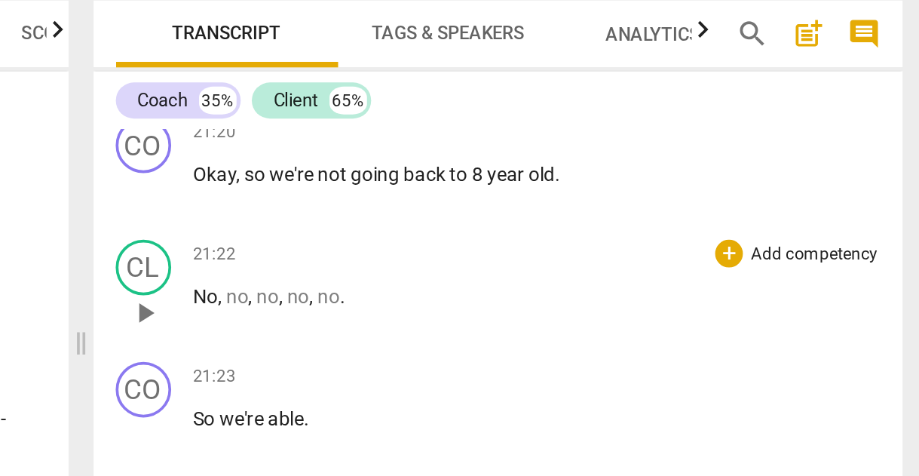
scroll to position [7097, 0]
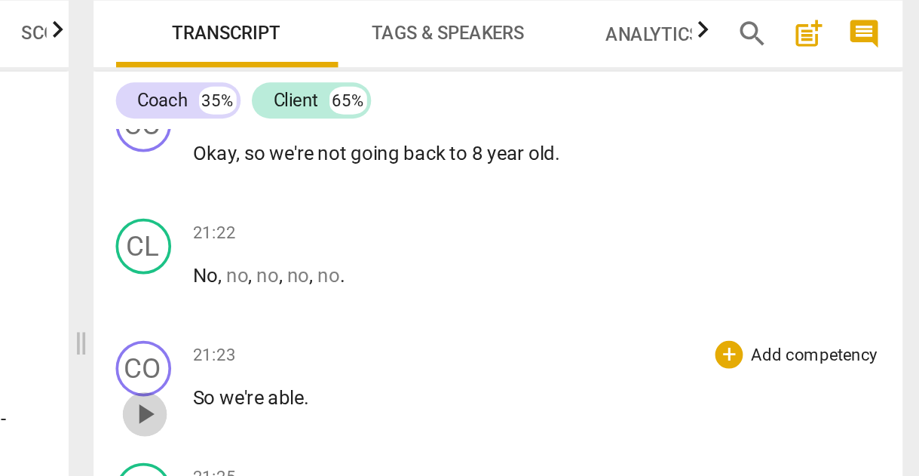
click at [486, 307] on span "play_arrow" at bounding box center [495, 316] width 18 height 18
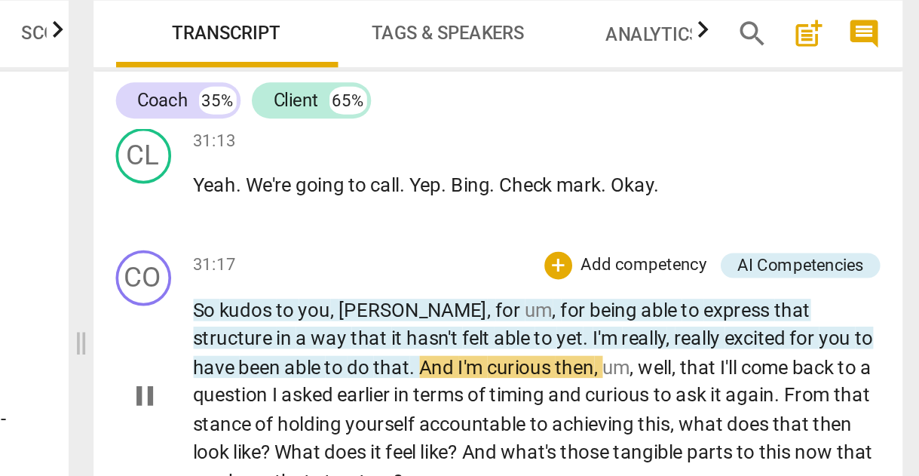
scroll to position [10205, 0]
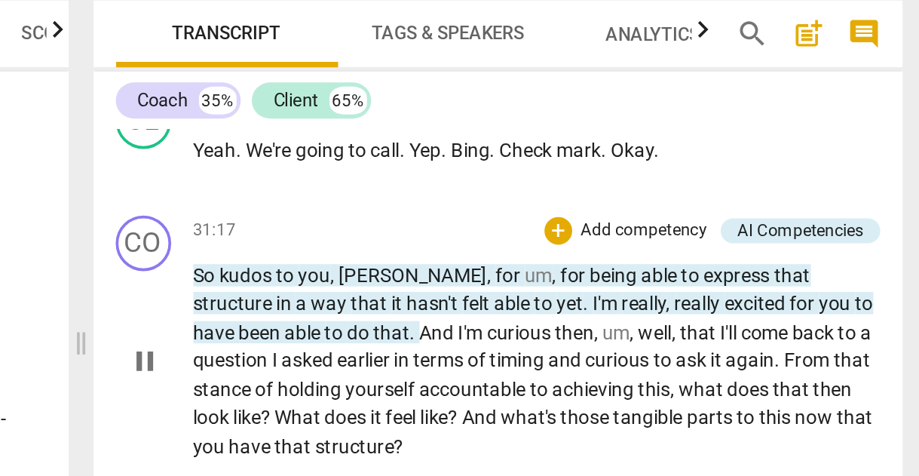
click at [486, 278] on span "pause" at bounding box center [495, 287] width 18 height 18
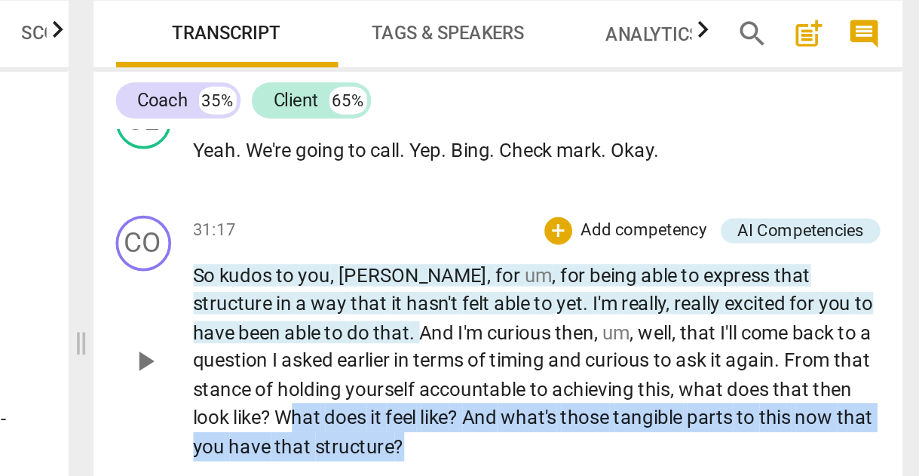
drag, startPoint x: 221, startPoint y: 171, endPoint x: 138, endPoint y: 154, distance: 84.5
click at [522, 233] on p "So kudos to you , [PERSON_NAME] , for um , for being able to express that struc…" at bounding box center [709, 287] width 374 height 109
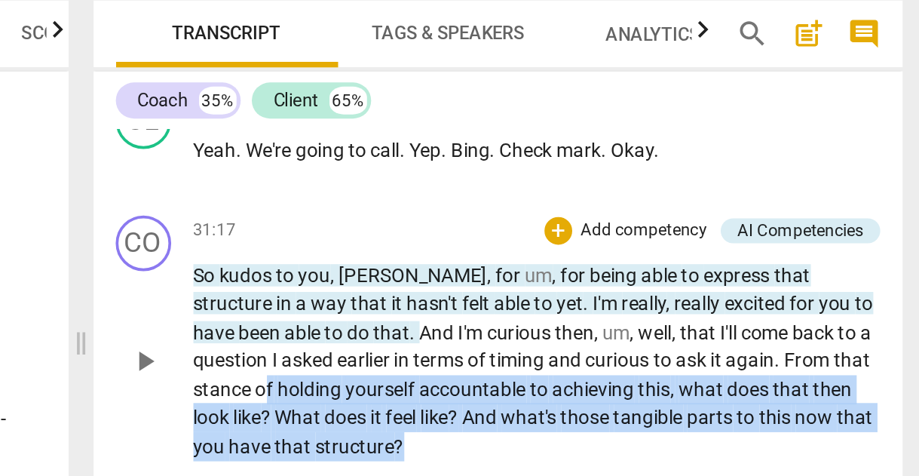
drag, startPoint x: 228, startPoint y: 174, endPoint x: 109, endPoint y: 141, distance: 123.6
click at [522, 233] on p "So kudos to you , [PERSON_NAME] , for um , for being able to express that struc…" at bounding box center [709, 287] width 374 height 109
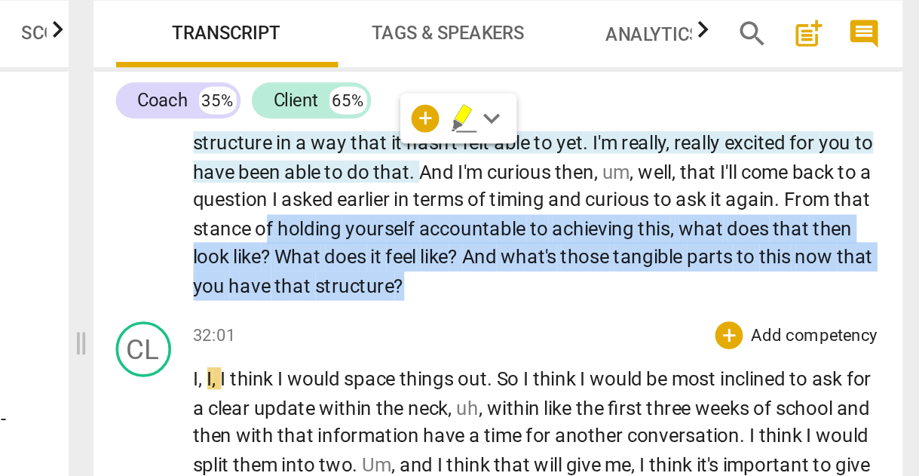
scroll to position [10310, 0]
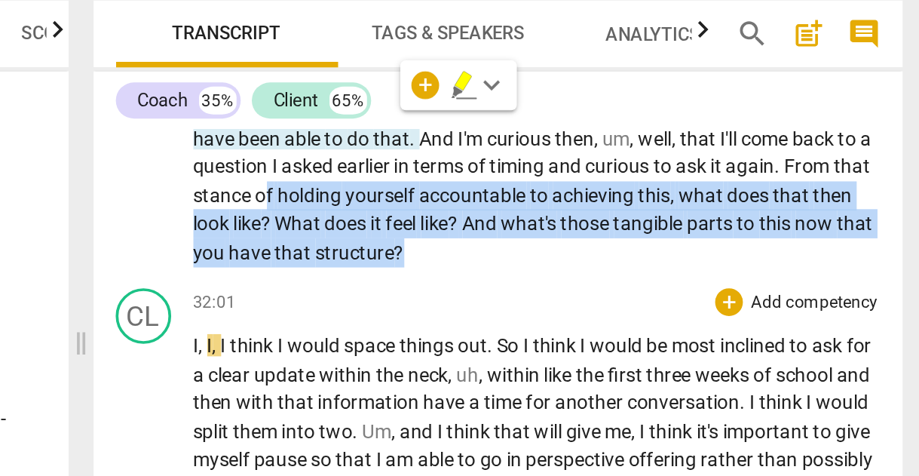
click at [486, 356] on span "play_arrow" at bounding box center [495, 365] width 18 height 18
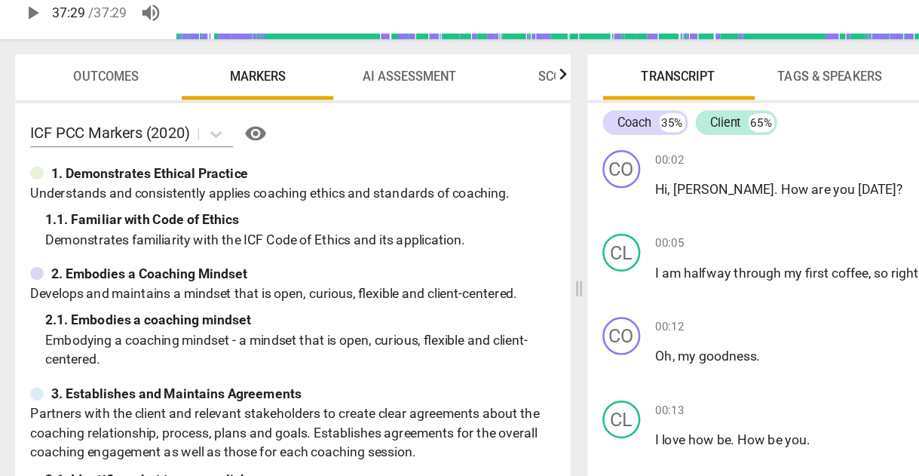
scroll to position [0, 0]
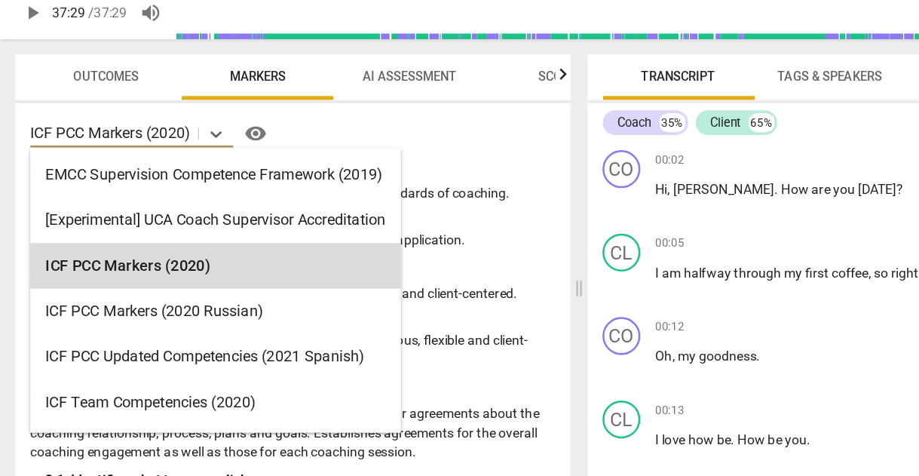
drag, startPoint x: 116, startPoint y: 105, endPoint x: 50, endPoint y: 103, distance: 66.3
click at [50, 145] on p "ICF PCC Markers (2020)" at bounding box center [87, 153] width 127 height 17
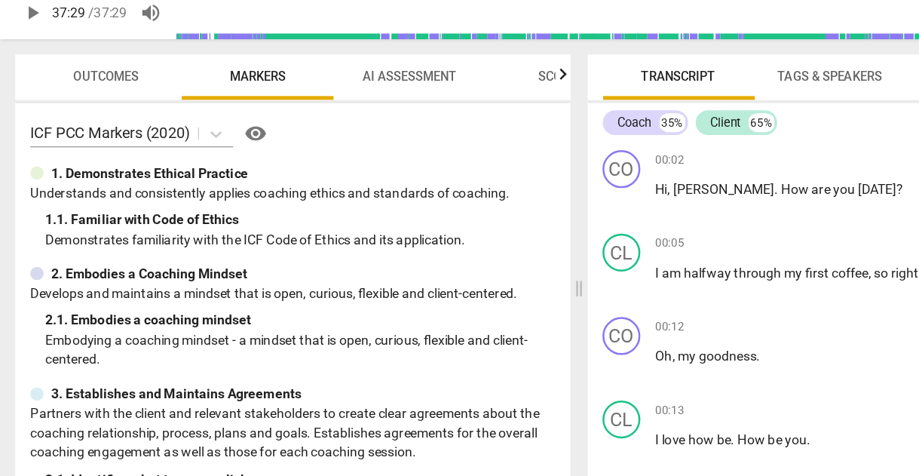
click at [364, 142] on div "ICF PCC Markers (2020) visibility" at bounding box center [233, 154] width 418 height 24
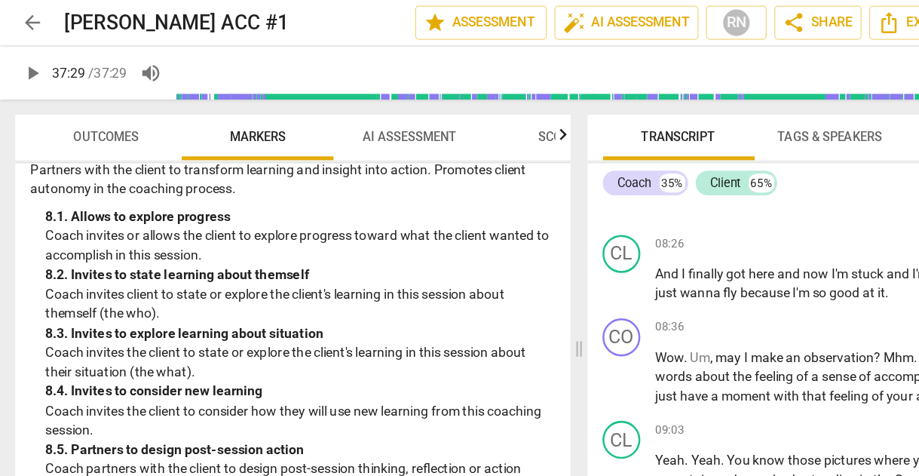
scroll to position [1734, 0]
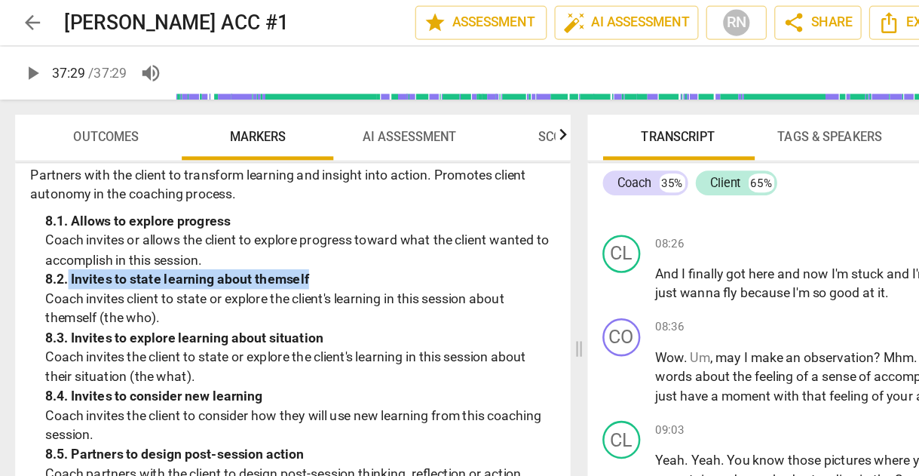
drag, startPoint x: 275, startPoint y: 218, endPoint x: 54, endPoint y: 213, distance: 221.6
click at [54, 214] on div "8. 2. Invites to state learning about themself" at bounding box center [238, 222] width 405 height 16
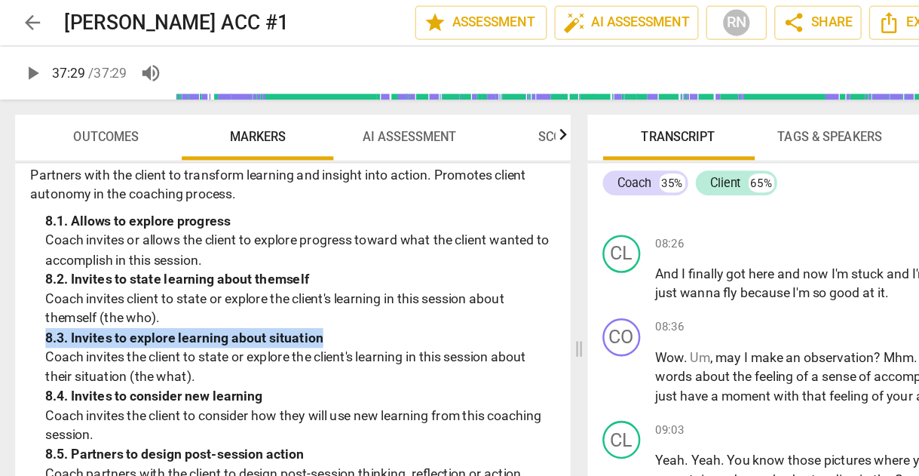
drag, startPoint x: 265, startPoint y: 258, endPoint x: 36, endPoint y: 260, distance: 228.4
click at [36, 261] on div "8. 3. Invites to explore learning about situation" at bounding box center [238, 269] width 405 height 16
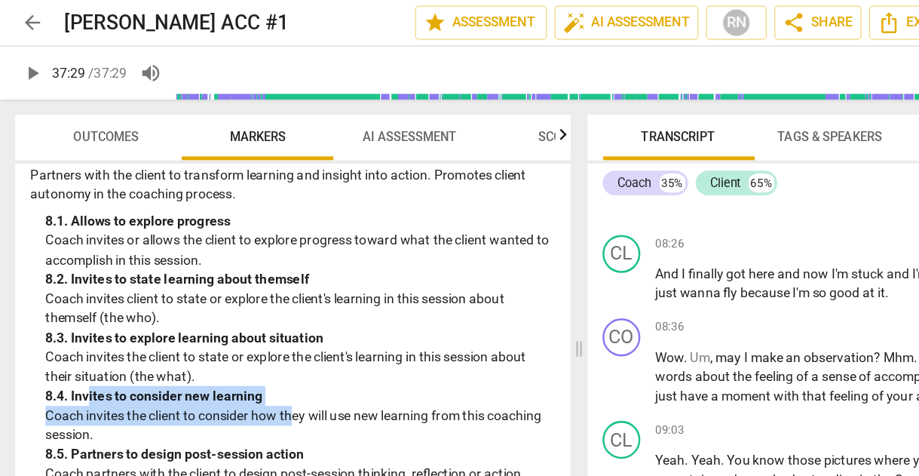
drag, startPoint x: 237, startPoint y: 316, endPoint x: 71, endPoint y: 304, distance: 166.2
click at [71, 307] on div "8. 4. Invites to consider new learning Coach invites the client to consider how…" at bounding box center [238, 330] width 405 height 47
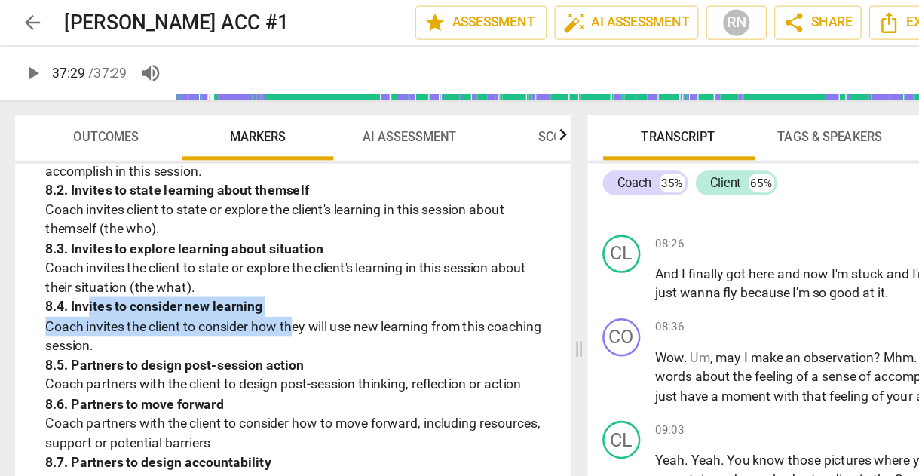
scroll to position [1803, 0]
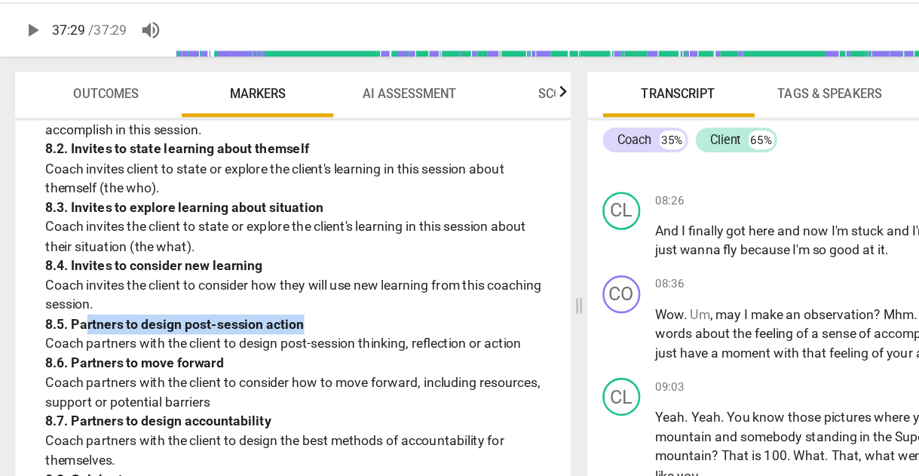
drag, startPoint x: 242, startPoint y: 246, endPoint x: 71, endPoint y: 244, distance: 171.1
click at [71, 284] on div "8. 5. Partners to design post-session action" at bounding box center [238, 292] width 405 height 16
click at [185, 315] on div "8. 6. Partners to move forward" at bounding box center [238, 323] width 405 height 16
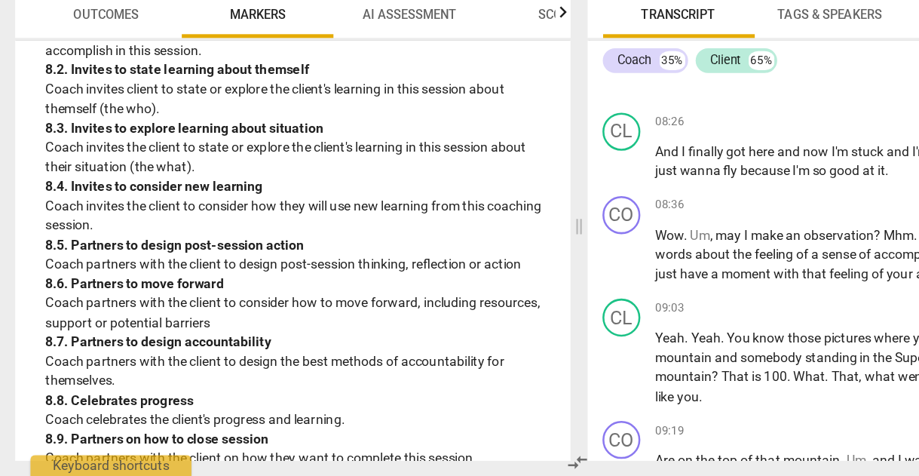
scroll to position [0, 0]
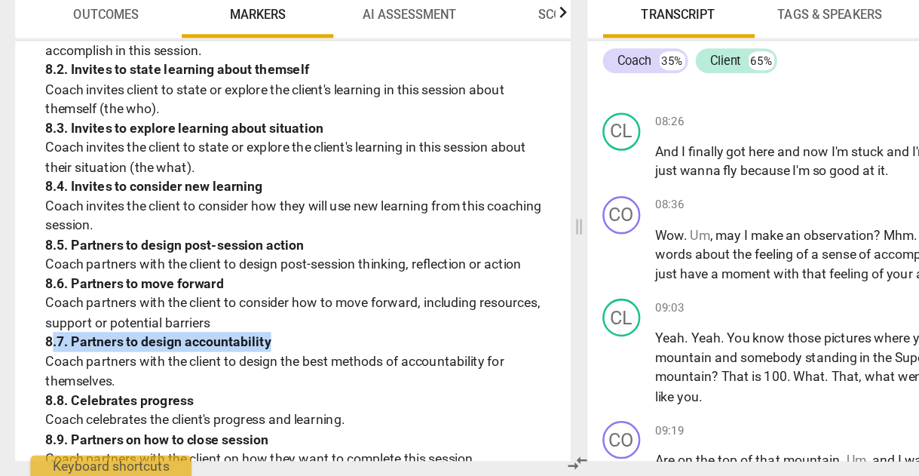
drag, startPoint x: 222, startPoint y: 251, endPoint x: 42, endPoint y: 247, distance: 179.4
click at [42, 247] on div "8. Facilitates Client Growth Partners with the client to transform learning and…" at bounding box center [233, 258] width 418 height 424
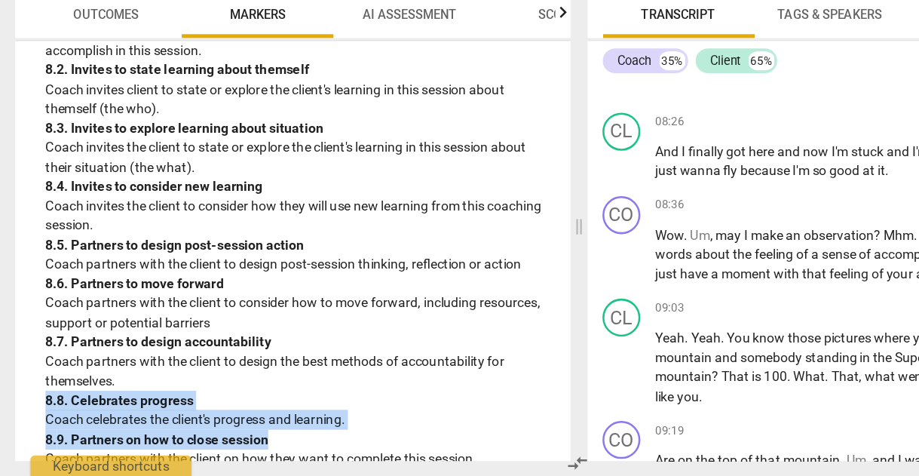
drag, startPoint x: 216, startPoint y: 337, endPoint x: 120, endPoint y: 289, distance: 106.8
click at [120, 289] on div "8. Facilitates Client Growth Partners with the client to transform learning and…" at bounding box center [233, 258] width 418 height 424
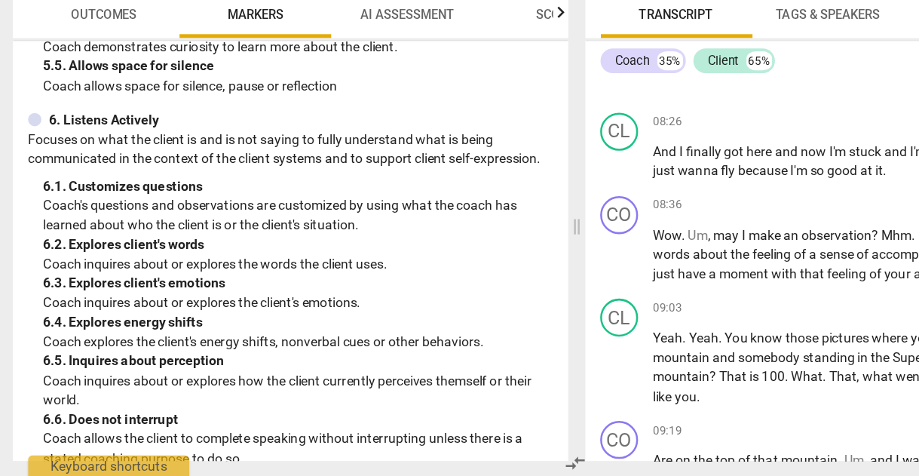
scroll to position [913, 0]
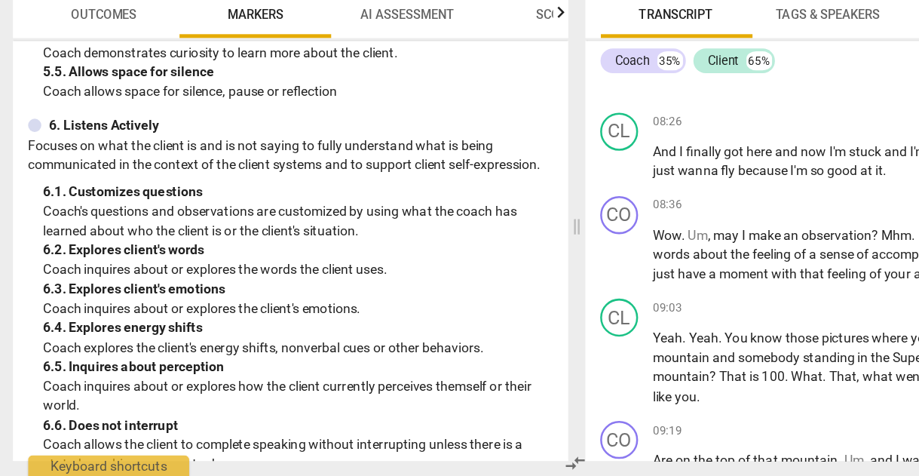
type input "2249"
